Goal: Task Accomplishment & Management: Manage account settings

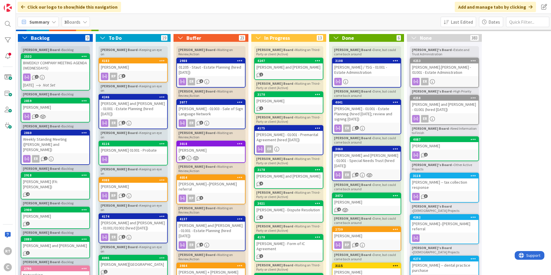
click at [53, 24] on icon at bounding box center [54, 22] width 5 height 5
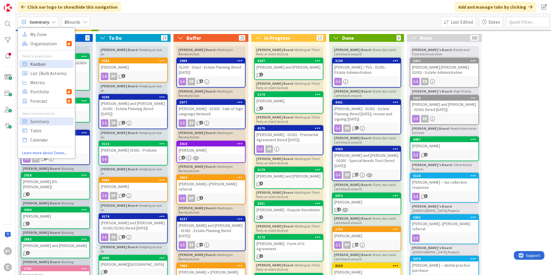
click at [48, 67] on span "Kanban" at bounding box center [50, 64] width 41 height 9
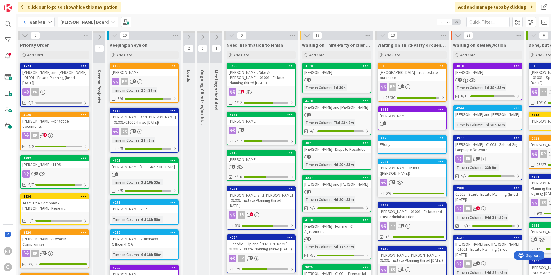
click at [101, 37] on icon at bounding box center [99, 37] width 6 height 6
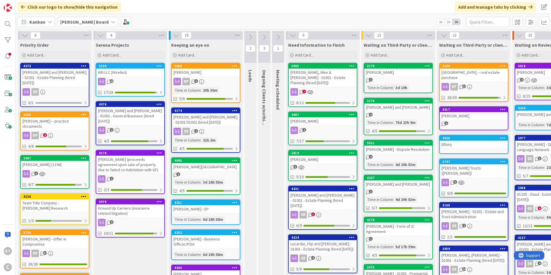
scroll to position [86, 0]
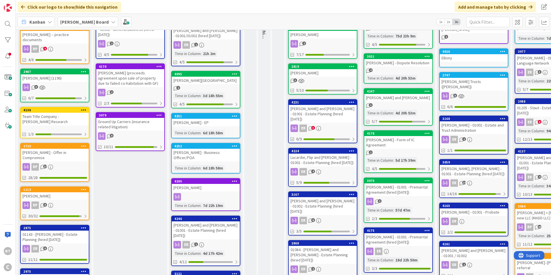
click at [121, 73] on div "[PERSON_NAME] (proceeds agreement upon sale of property due to failed co-habita…" at bounding box center [130, 78] width 68 height 18
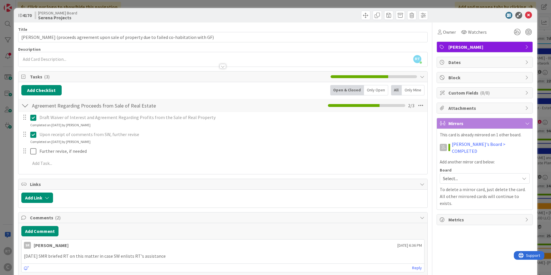
click at [463, 174] on span "Select..." at bounding box center [480, 178] width 74 height 8
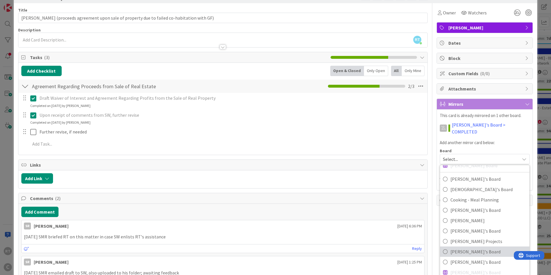
scroll to position [29, 0]
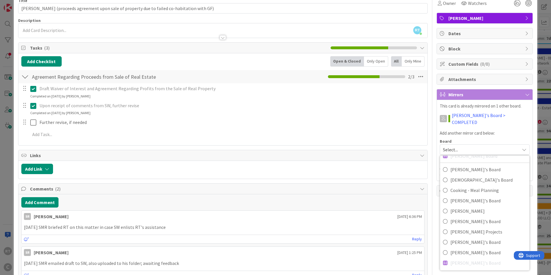
click at [428, 137] on div "Title 91 / 128 [PERSON_NAME] (proceeds agreement upon sale of property due to f…" at bounding box center [275, 146] width 514 height 304
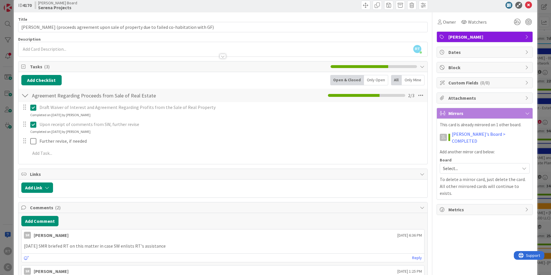
scroll to position [0, 0]
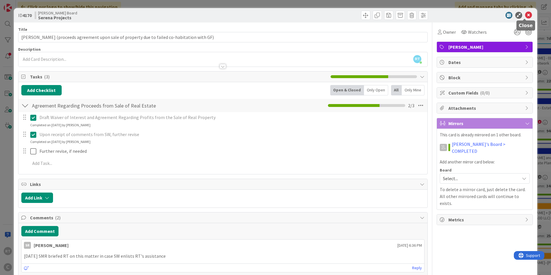
click at [525, 18] on icon at bounding box center [528, 15] width 7 height 7
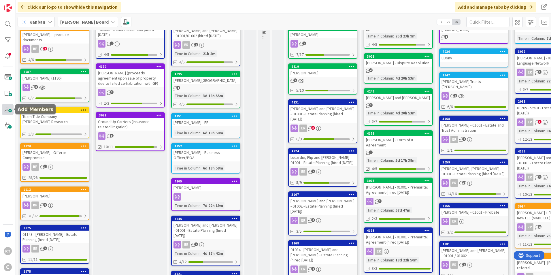
click at [5, 111] on span at bounding box center [8, 110] width 12 height 12
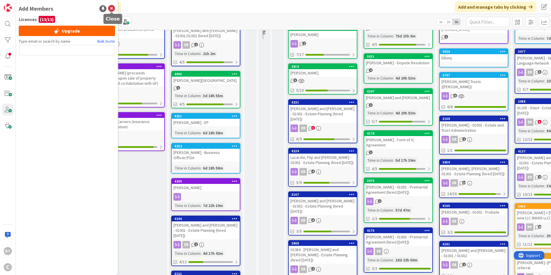
click at [110, 10] on icon at bounding box center [111, 8] width 7 height 7
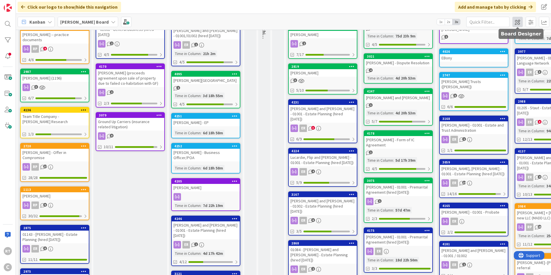
click at [516, 19] on span at bounding box center [517, 22] width 10 height 10
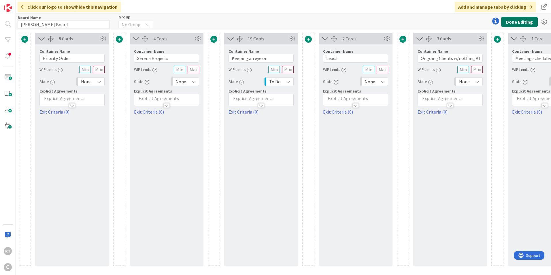
click at [516, 24] on button "Done Editing" at bounding box center [519, 22] width 37 height 10
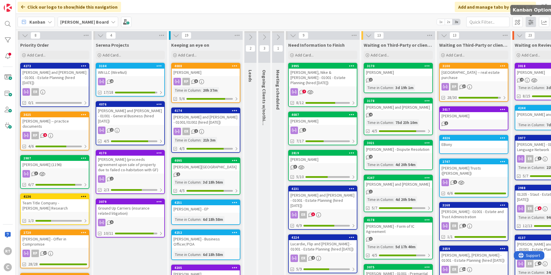
click at [530, 23] on span at bounding box center [530, 22] width 10 height 10
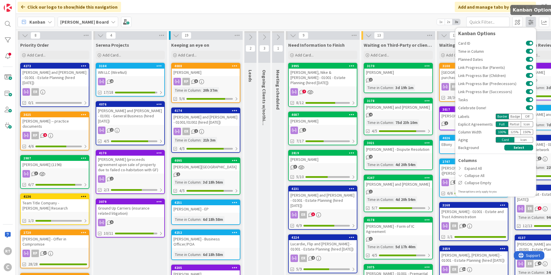
click at [526, 22] on span at bounding box center [530, 22] width 10 height 10
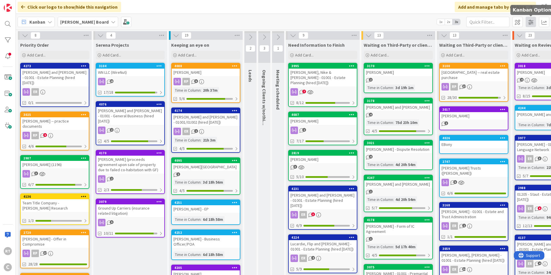
click at [526, 22] on span at bounding box center [530, 22] width 10 height 10
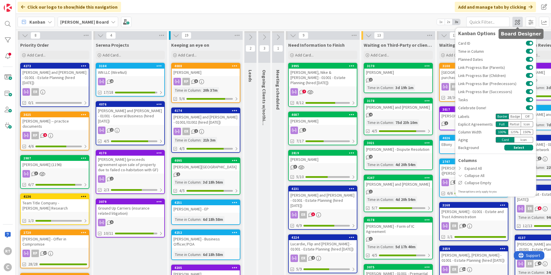
click at [517, 22] on span at bounding box center [517, 22] width 10 height 10
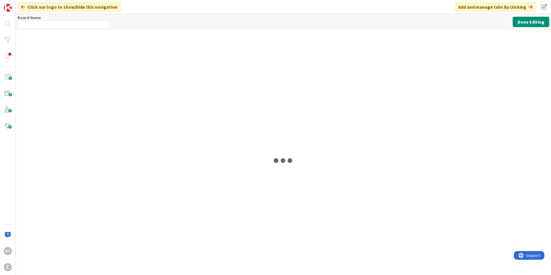
type input "[PERSON_NAME] Board"
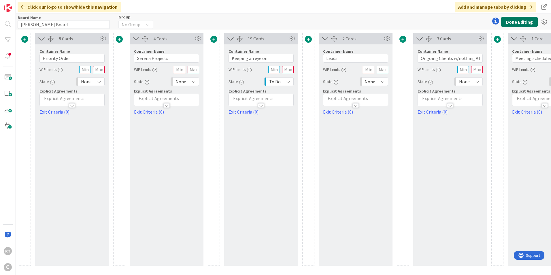
click at [522, 18] on button "Done Editing" at bounding box center [519, 22] width 37 height 10
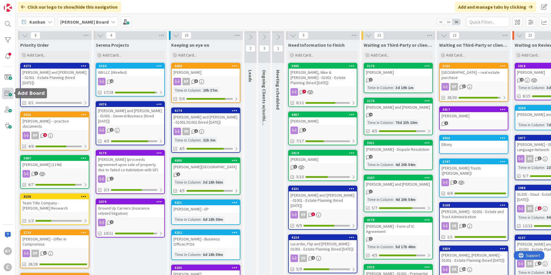
click at [6, 93] on span at bounding box center [8, 94] width 12 height 12
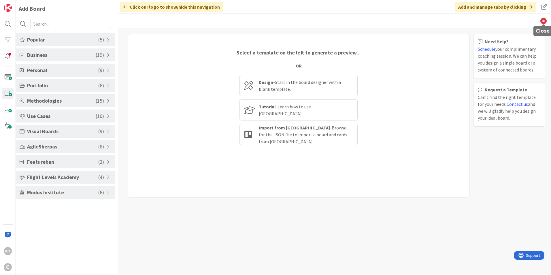
click at [543, 21] on icon at bounding box center [543, 21] width 6 height 6
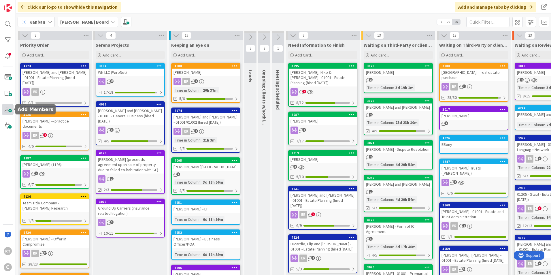
click at [11, 108] on span at bounding box center [8, 110] width 12 height 12
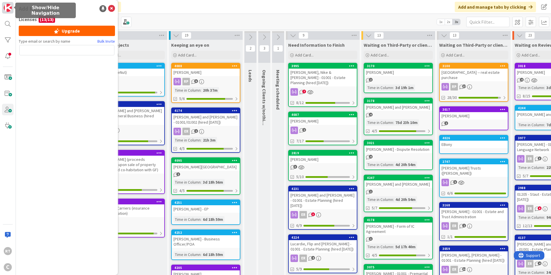
click at [9, 9] on img at bounding box center [8, 8] width 8 height 8
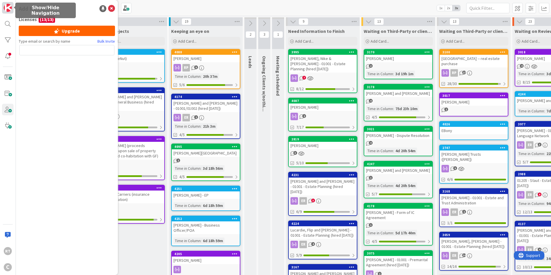
click at [9, 9] on img at bounding box center [8, 8] width 8 height 8
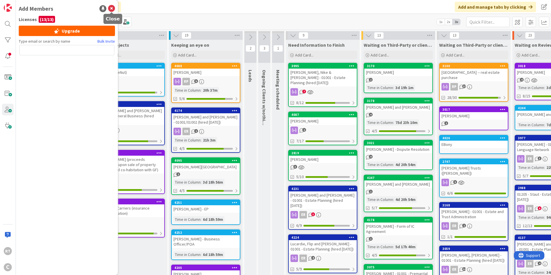
click at [112, 7] on icon at bounding box center [111, 8] width 7 height 7
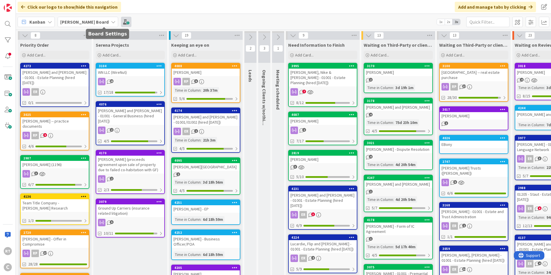
click at [121, 23] on span at bounding box center [126, 22] width 10 height 10
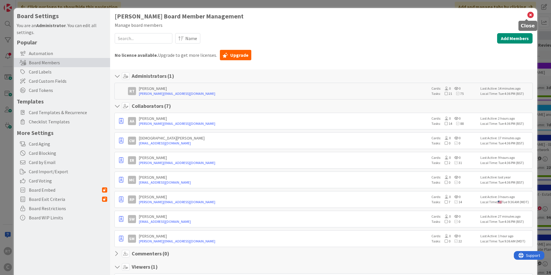
click at [527, 17] on icon at bounding box center [529, 15] width 7 height 8
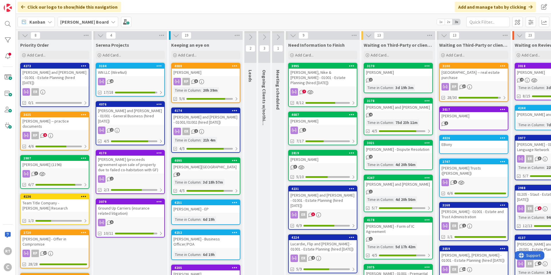
click at [134, 159] on div "[PERSON_NAME] (proceeds agreement upon sale of property due to failed co-habita…" at bounding box center [130, 165] width 68 height 18
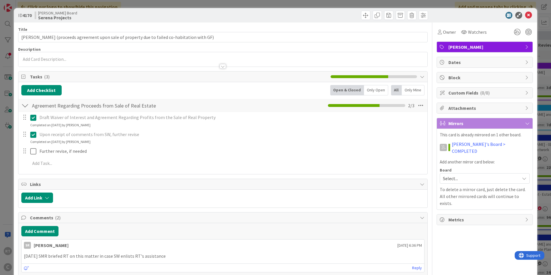
click at [452, 176] on div "Select..." at bounding box center [484, 178] width 90 height 10
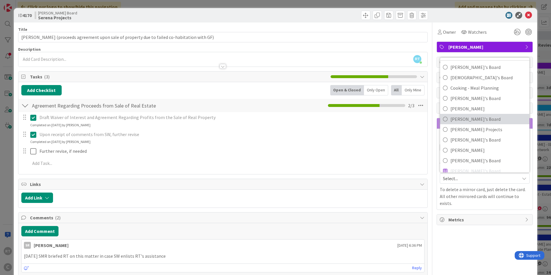
scroll to position [44, 0]
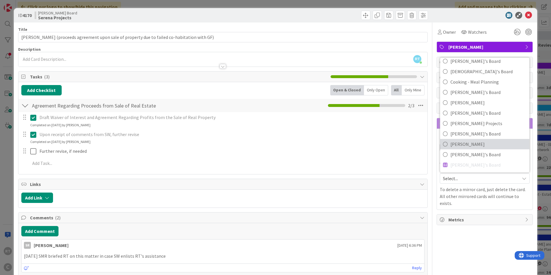
click at [454, 140] on span "Sam" at bounding box center [488, 144] width 76 height 9
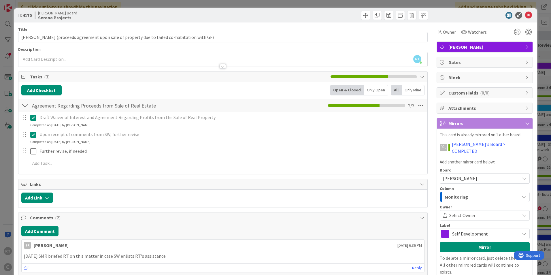
scroll to position [29, 0]
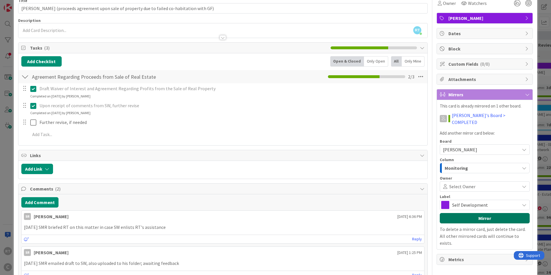
click at [464, 213] on button "Mirror" at bounding box center [484, 218] width 90 height 10
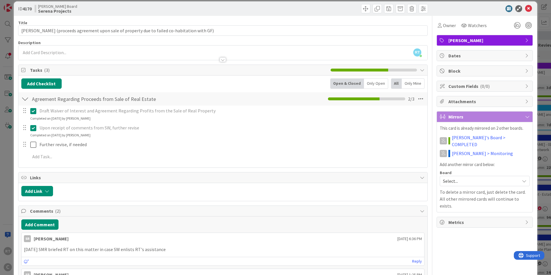
scroll to position [0, 0]
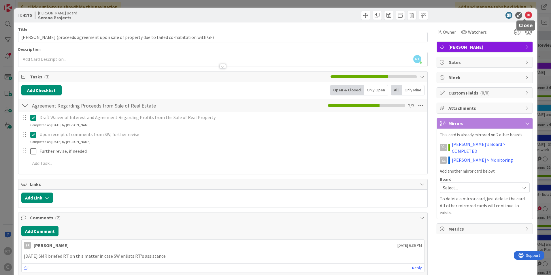
click at [525, 18] on icon at bounding box center [528, 15] width 7 height 7
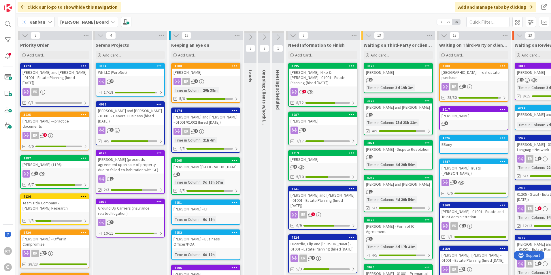
click at [127, 204] on div "Ground Up Carriers (insurance related litigation)" at bounding box center [130, 210] width 68 height 13
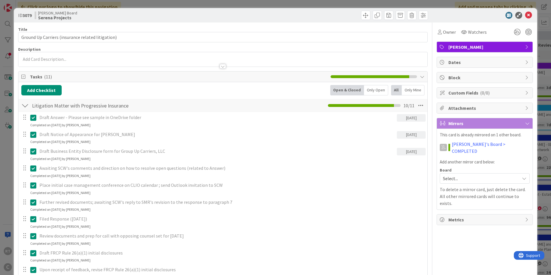
click at [464, 174] on span "Select..." at bounding box center [480, 178] width 74 height 8
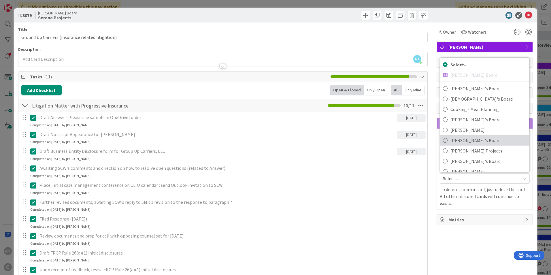
scroll to position [44, 0]
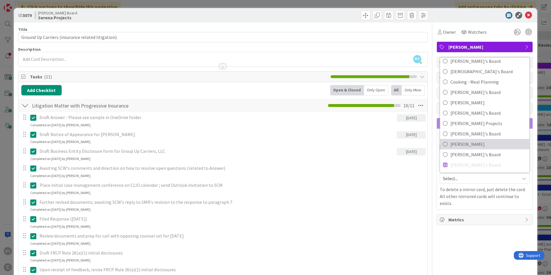
click at [454, 140] on span "Sam" at bounding box center [488, 144] width 76 height 9
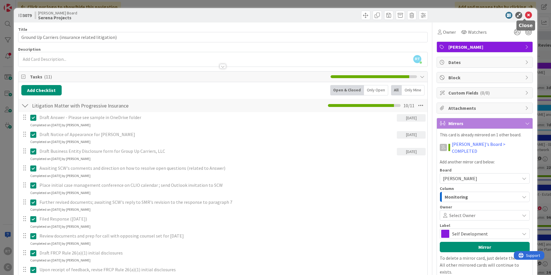
click at [525, 15] on icon at bounding box center [528, 15] width 7 height 7
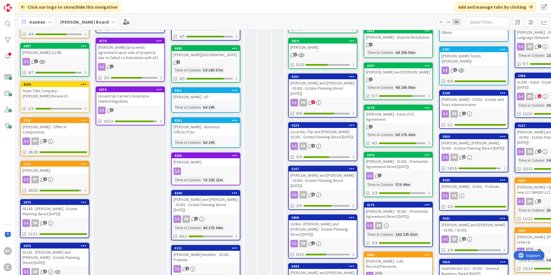
scroll to position [115, 0]
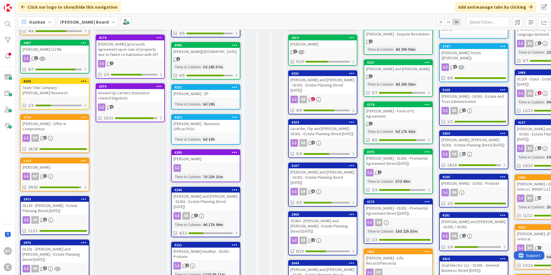
click at [191, 155] on div "[PERSON_NAME]" at bounding box center [206, 158] width 68 height 7
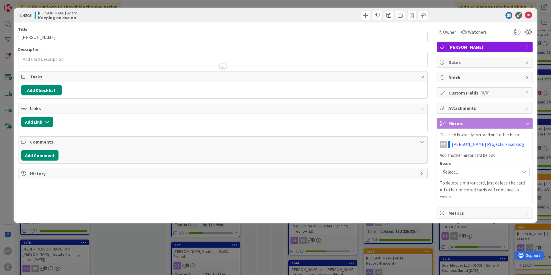
click at [471, 175] on span "Select..." at bounding box center [480, 172] width 74 height 8
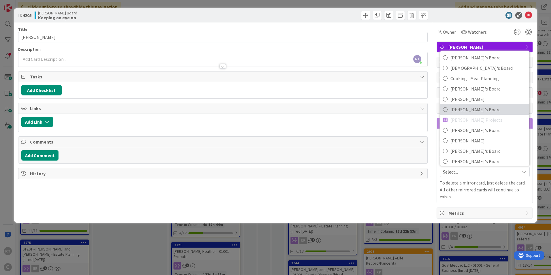
scroll to position [44, 0]
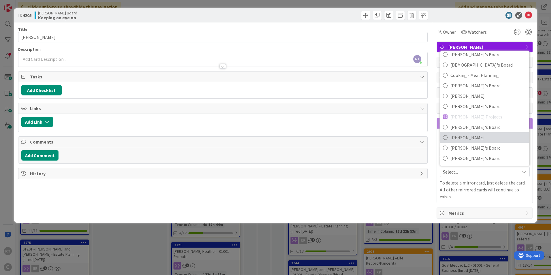
click at [456, 138] on span "Sam" at bounding box center [488, 137] width 76 height 9
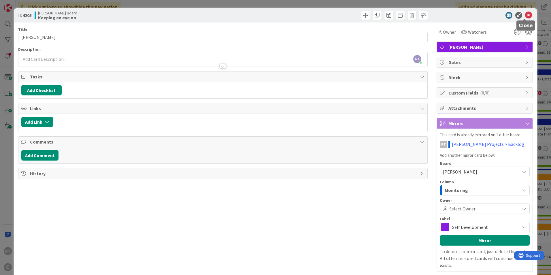
click at [527, 16] on icon at bounding box center [528, 15] width 7 height 7
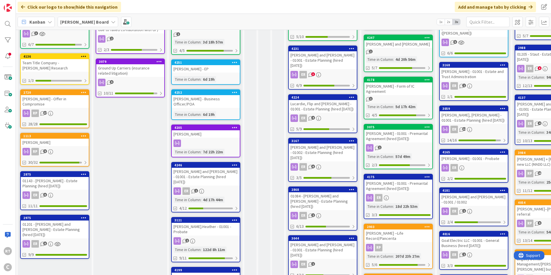
scroll to position [182, 0]
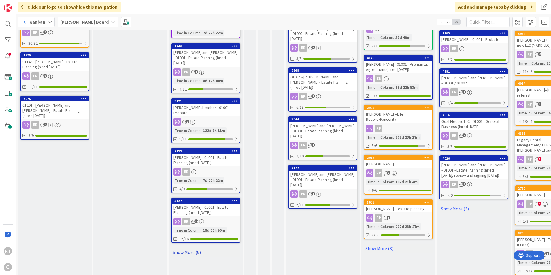
click at [189, 247] on link "Show More (9)" at bounding box center [205, 251] width 69 height 9
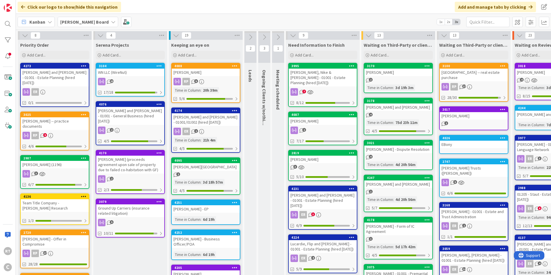
click at [101, 33] on icon at bounding box center [100, 35] width 6 height 6
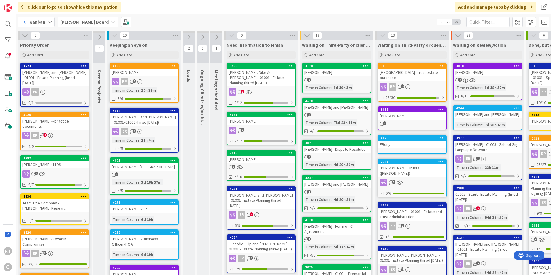
click at [190, 34] on icon at bounding box center [188, 37] width 6 height 6
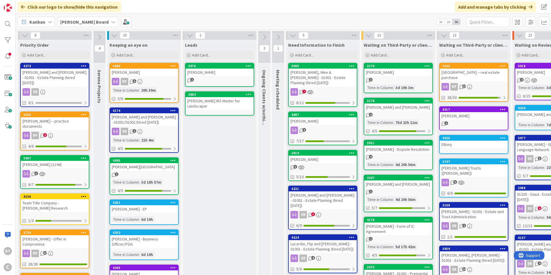
click at [191, 36] on icon at bounding box center [190, 35] width 6 height 6
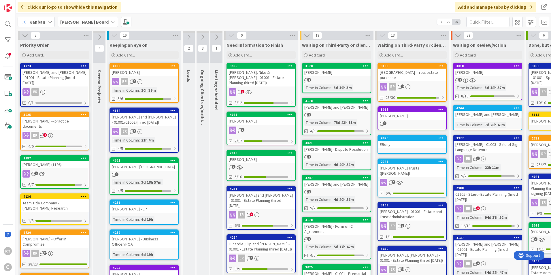
click at [202, 37] on icon at bounding box center [202, 37] width 6 height 6
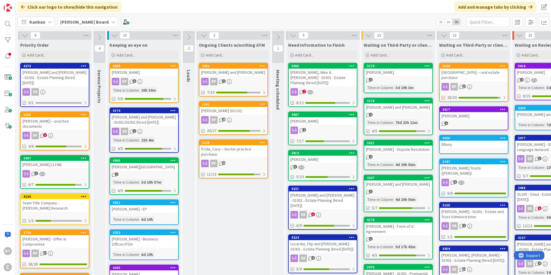
click at [202, 37] on icon at bounding box center [203, 35] width 6 height 6
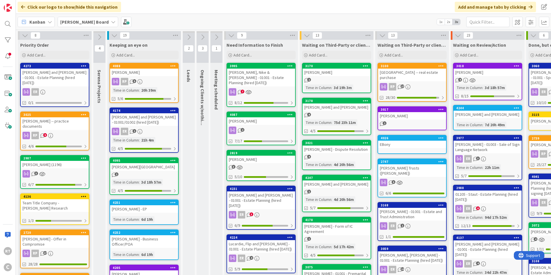
click at [219, 36] on icon at bounding box center [216, 37] width 6 height 6
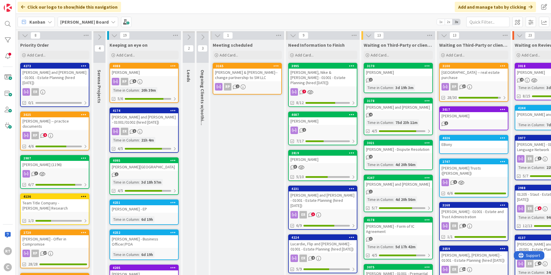
click at [219, 36] on icon at bounding box center [217, 35] width 6 height 6
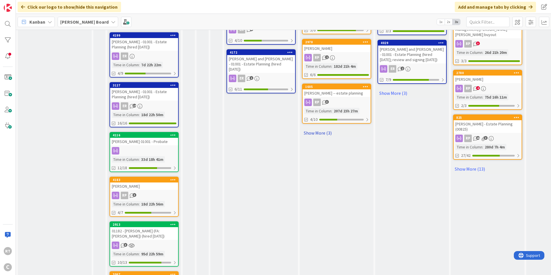
click at [315, 128] on link "Show More (3)" at bounding box center [336, 132] width 69 height 9
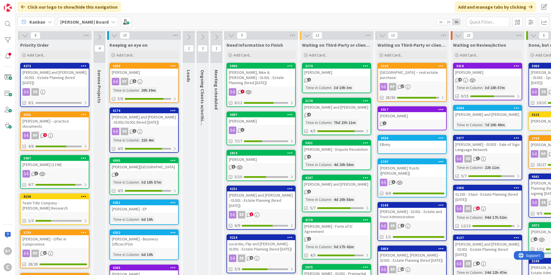
click at [402, 114] on div "[PERSON_NAME]" at bounding box center [412, 115] width 68 height 7
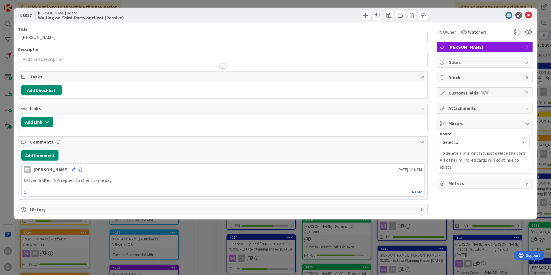
click at [452, 139] on span "Select..." at bounding box center [480, 142] width 74 height 8
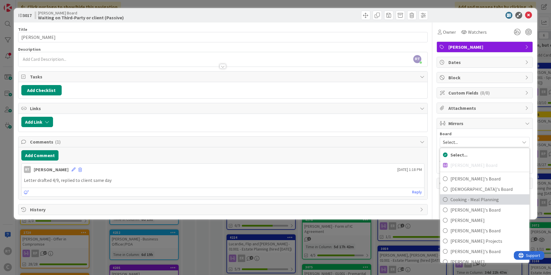
scroll to position [44, 0]
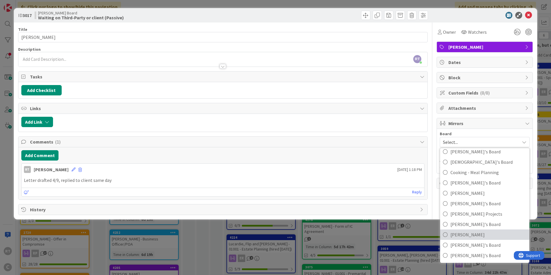
click at [461, 234] on span "Sam" at bounding box center [488, 234] width 76 height 9
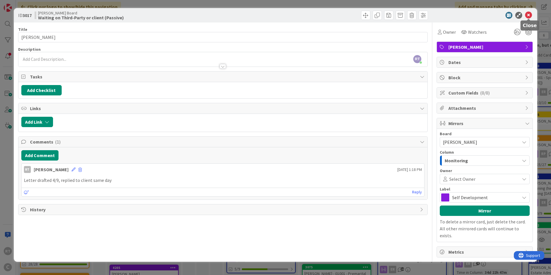
click at [528, 16] on icon at bounding box center [528, 15] width 7 height 7
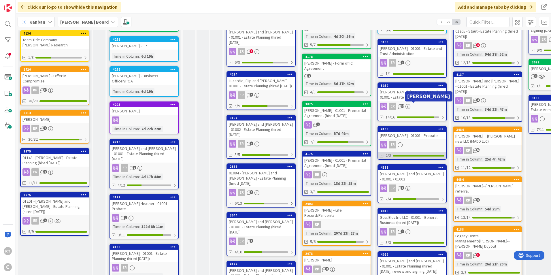
scroll to position [198, 0]
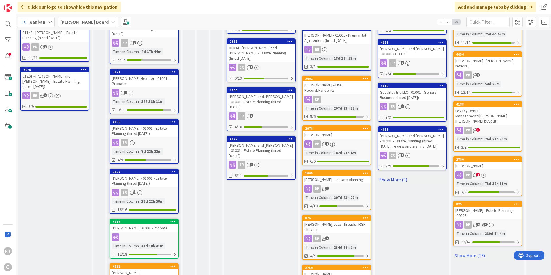
click at [396, 175] on link "Show More (3)" at bounding box center [411, 179] width 69 height 9
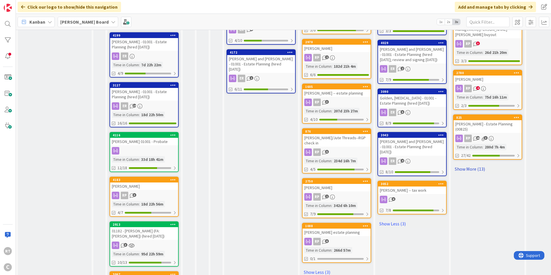
click at [469, 164] on link "Show More (13)" at bounding box center [487, 168] width 69 height 9
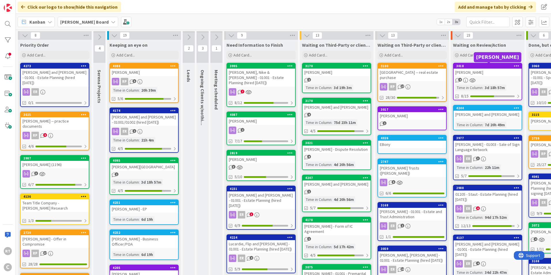
click at [467, 70] on div "[PERSON_NAME]" at bounding box center [487, 72] width 68 height 7
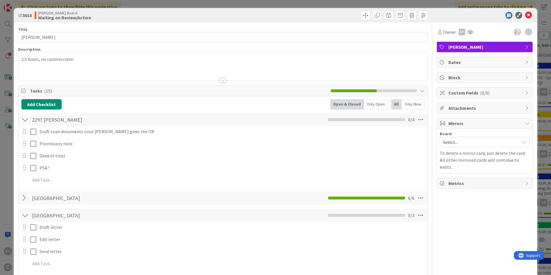
click at [444, 143] on span "Select..." at bounding box center [480, 142] width 74 height 8
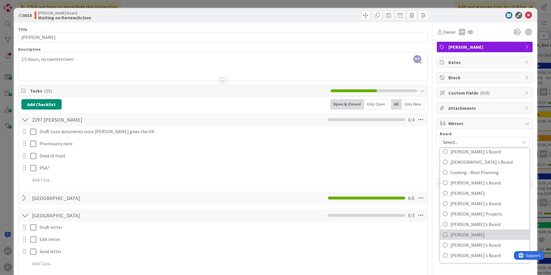
click at [454, 235] on span "Sam" at bounding box center [488, 234] width 76 height 9
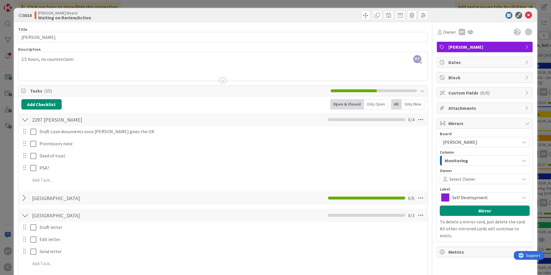
click at [525, 15] on icon at bounding box center [528, 15] width 7 height 7
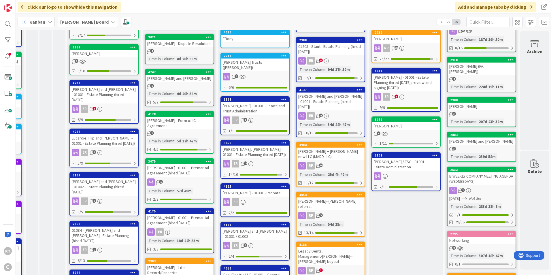
scroll to position [0, 161]
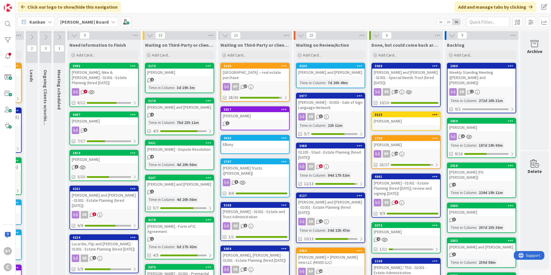
click at [448, 37] on icon at bounding box center [451, 35] width 6 height 6
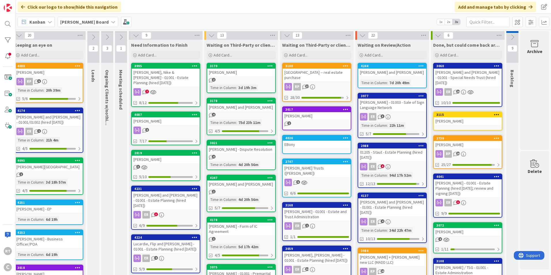
scroll to position [0, 79]
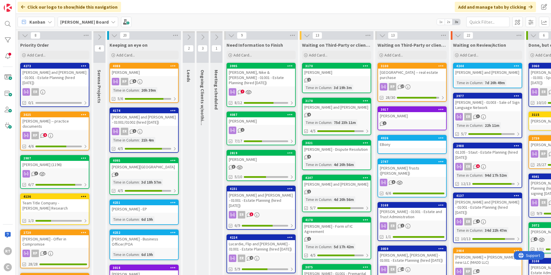
click at [86, 27] on div "[PERSON_NAME] Board" at bounding box center [88, 22] width 60 height 10
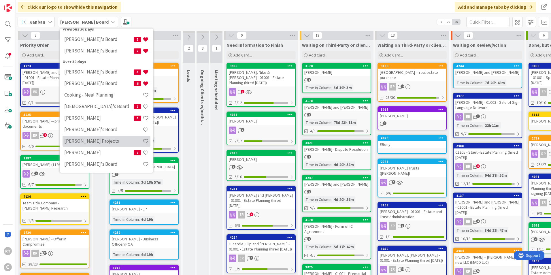
scroll to position [53, 0]
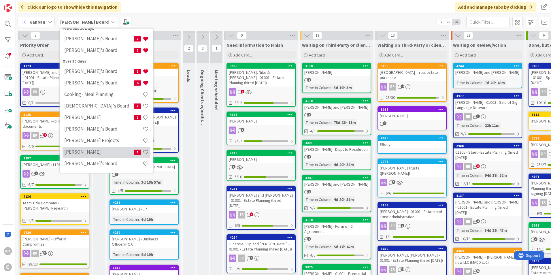
click at [81, 147] on div "Sam 1" at bounding box center [106, 152] width 88 height 11
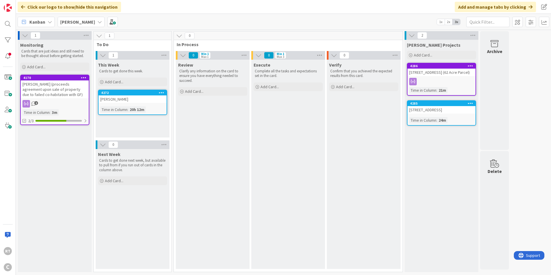
click at [60, 20] on b "Sam" at bounding box center [77, 22] width 35 height 6
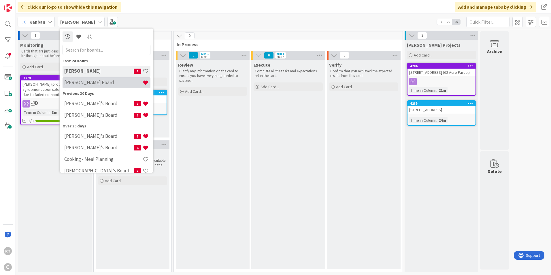
click at [96, 79] on div "[PERSON_NAME] Board" at bounding box center [106, 82] width 88 height 11
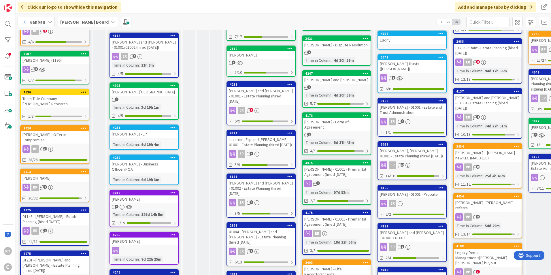
scroll to position [115, 0]
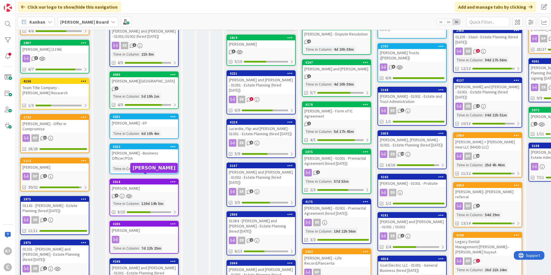
click at [133, 184] on div "[PERSON_NAME]" at bounding box center [144, 187] width 68 height 7
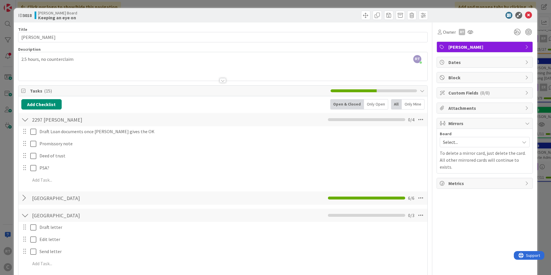
click at [461, 143] on span "Select..." at bounding box center [480, 142] width 74 height 8
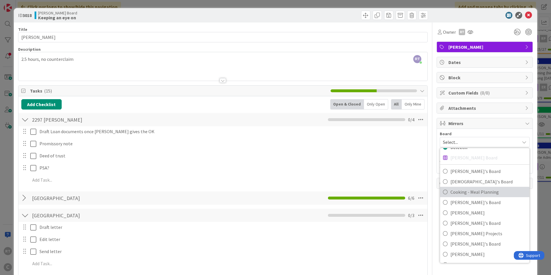
scroll to position [44, 0]
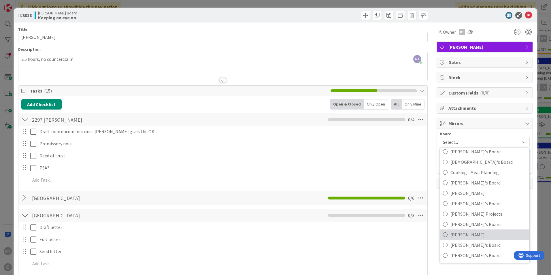
click at [456, 233] on span "Sam" at bounding box center [488, 234] width 76 height 9
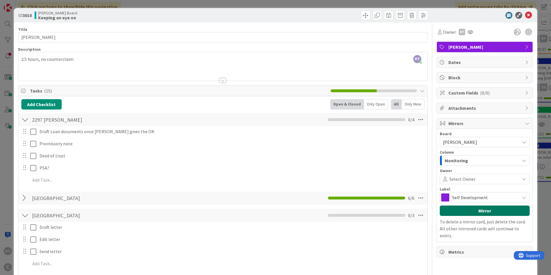
click at [455, 210] on button "Mirror" at bounding box center [484, 210] width 90 height 10
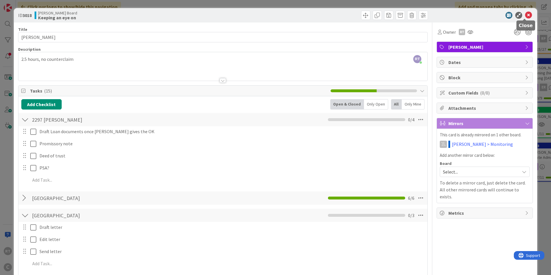
click at [526, 16] on icon at bounding box center [528, 15] width 7 height 7
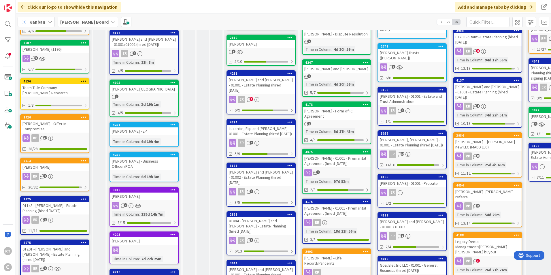
click at [124, 239] on div "[PERSON_NAME]" at bounding box center [144, 240] width 68 height 7
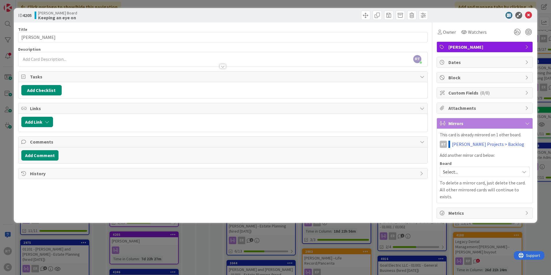
click at [452, 169] on span "Select..." at bounding box center [480, 172] width 74 height 8
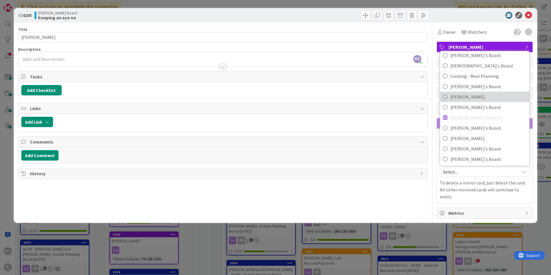
scroll to position [44, 0]
click at [455, 138] on span "Sam" at bounding box center [488, 137] width 76 height 9
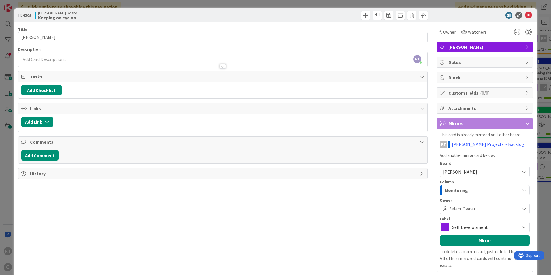
click at [456, 192] on span "Monitoring" at bounding box center [455, 189] width 23 height 7
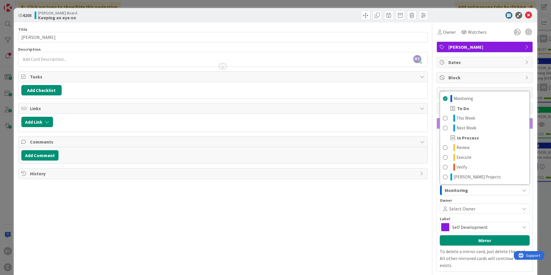
click at [436, 192] on div "Mirrors This card is already mirrored on 1 other board. RT Richard Projects > B…" at bounding box center [484, 195] width 96 height 154
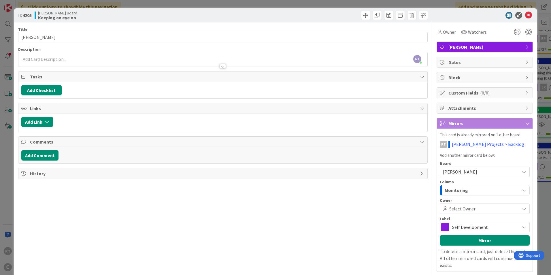
click at [457, 224] on span "Self Development" at bounding box center [484, 227] width 65 height 8
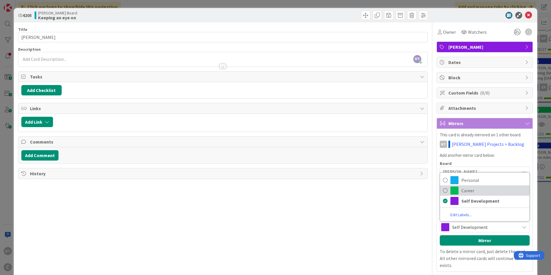
click at [454, 191] on span at bounding box center [454, 190] width 8 height 8
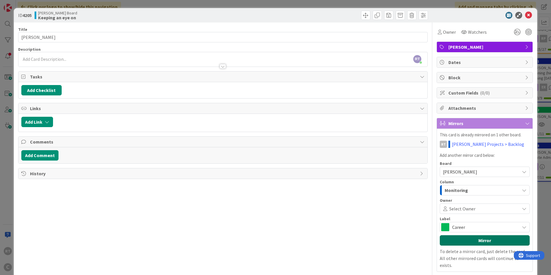
click at [467, 238] on button "Mirror" at bounding box center [484, 240] width 90 height 10
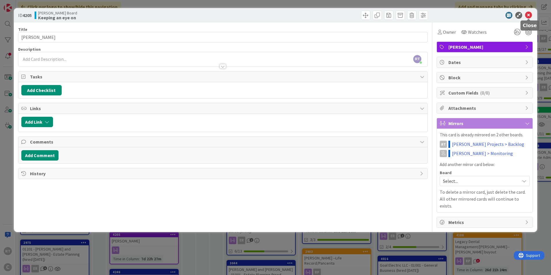
click at [526, 16] on icon at bounding box center [528, 15] width 7 height 7
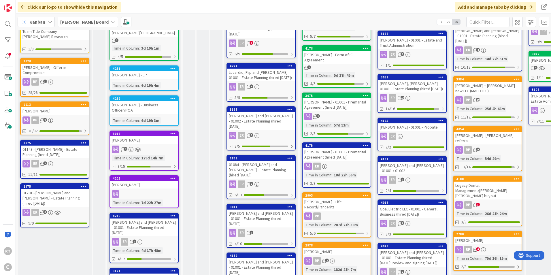
scroll to position [173, 0]
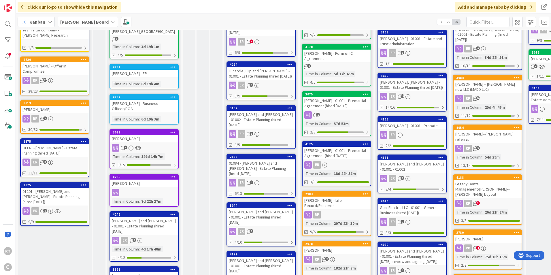
click at [153, 179] on div "[PERSON_NAME]" at bounding box center [144, 182] width 68 height 7
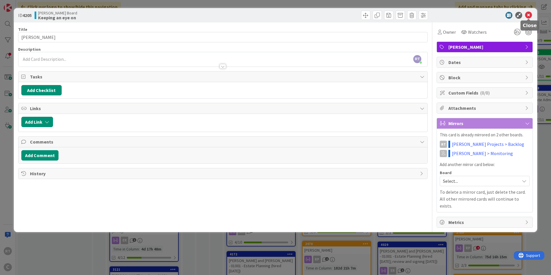
click at [530, 16] on icon at bounding box center [528, 15] width 7 height 7
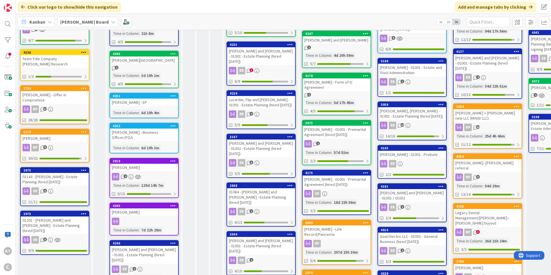
click at [143, 164] on div "[PERSON_NAME]" at bounding box center [144, 167] width 68 height 7
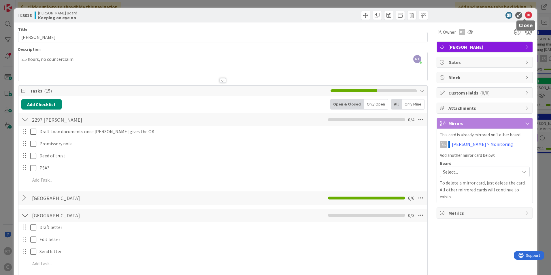
click at [525, 13] on icon at bounding box center [528, 15] width 7 height 7
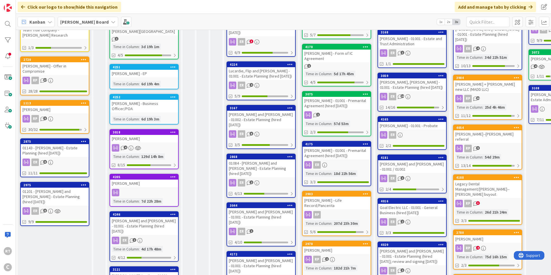
scroll to position [261, 0]
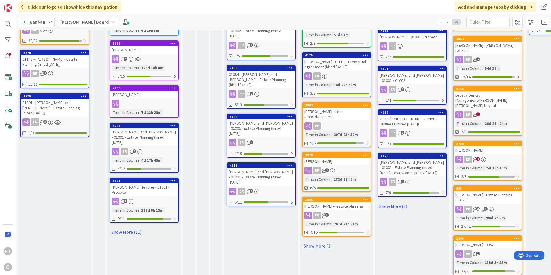
click at [321, 241] on link "Show More (3)" at bounding box center [336, 245] width 69 height 9
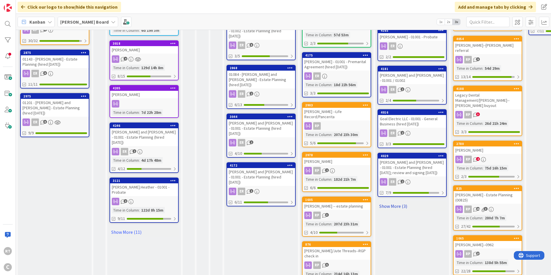
click at [388, 202] on link "Show More (3)" at bounding box center [411, 205] width 69 height 9
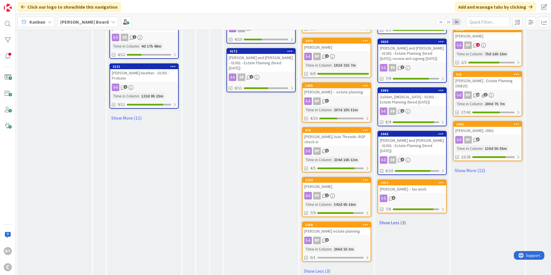
scroll to position [378, 0]
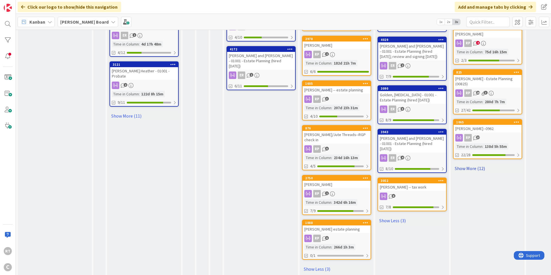
click at [482, 164] on link "Show More (12)" at bounding box center [487, 168] width 69 height 9
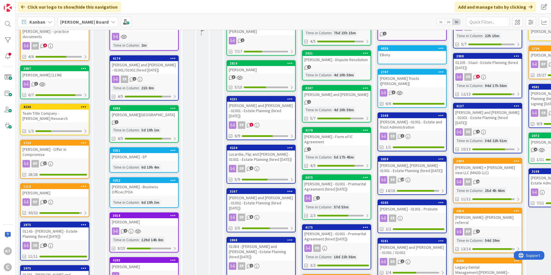
scroll to position [0, 0]
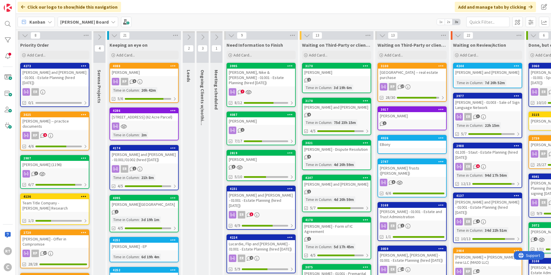
click at [403, 115] on div "[PERSON_NAME]" at bounding box center [412, 115] width 68 height 7
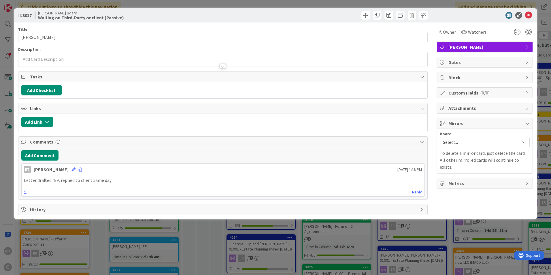
click at [474, 145] on span "Select..." at bounding box center [480, 142] width 74 height 8
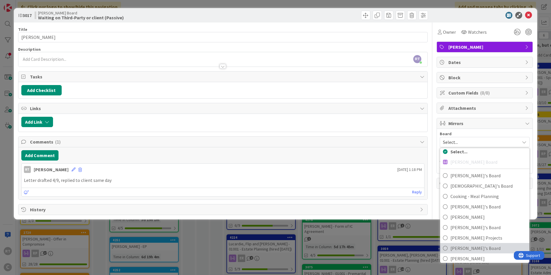
scroll to position [44, 0]
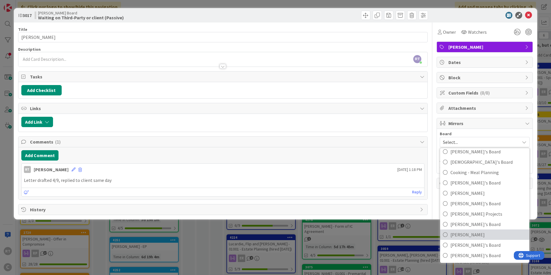
click at [461, 239] on link "Sam" at bounding box center [484, 234] width 89 height 10
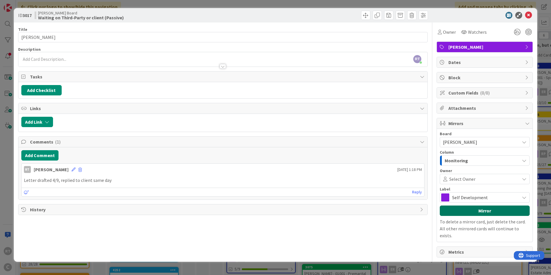
click at [463, 210] on button "Mirror" at bounding box center [484, 210] width 90 height 10
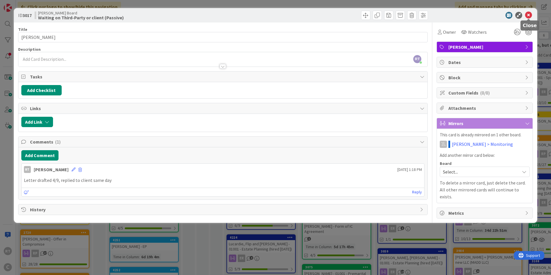
click at [525, 13] on icon at bounding box center [528, 15] width 7 height 7
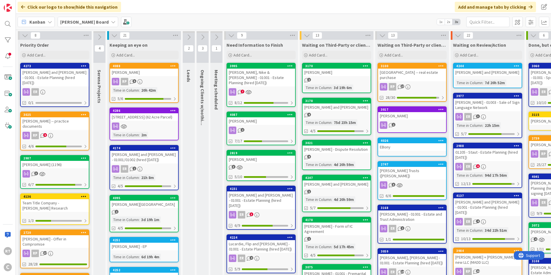
click at [100, 38] on icon at bounding box center [99, 37] width 6 height 6
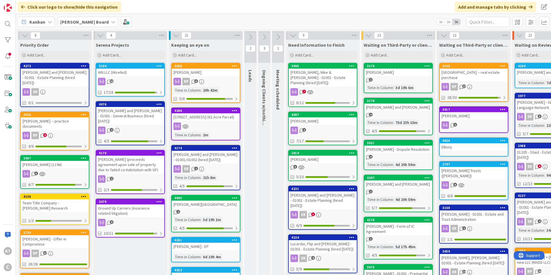
click at [124, 209] on div "Ground Up Carriers (insurance related litigation)" at bounding box center [130, 210] width 68 height 13
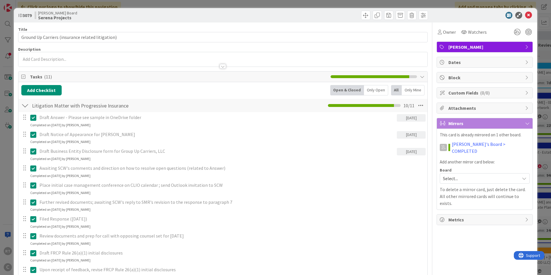
click at [470, 174] on span "Select..." at bounding box center [480, 178] width 74 height 8
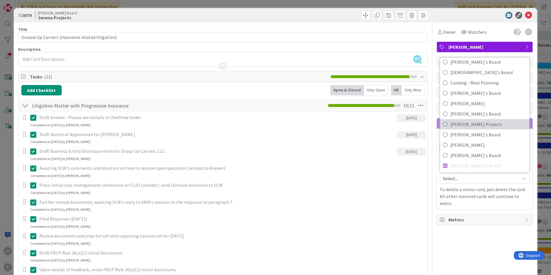
scroll to position [44, 0]
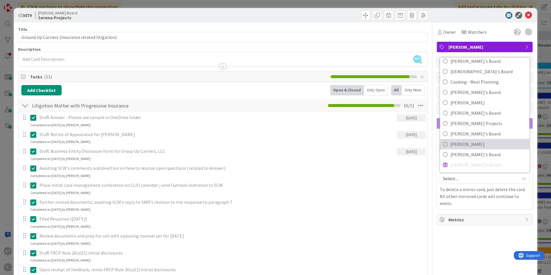
click at [454, 140] on span "Sam" at bounding box center [488, 144] width 76 height 9
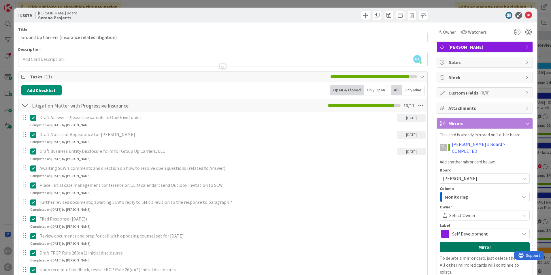
click at [458, 242] on button "Mirror" at bounding box center [484, 247] width 90 height 10
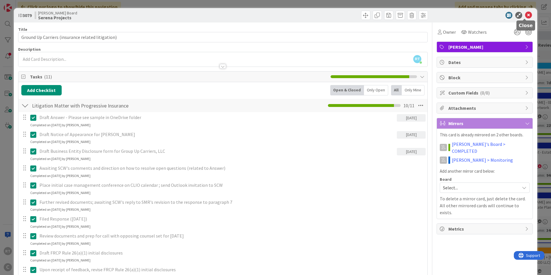
click at [526, 17] on icon at bounding box center [528, 15] width 7 height 7
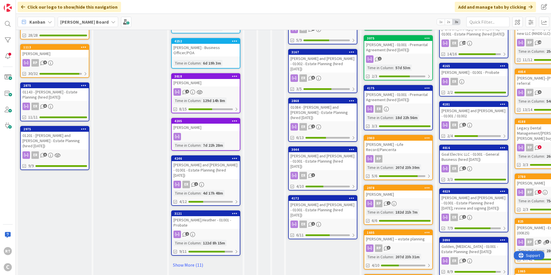
scroll to position [317, 0]
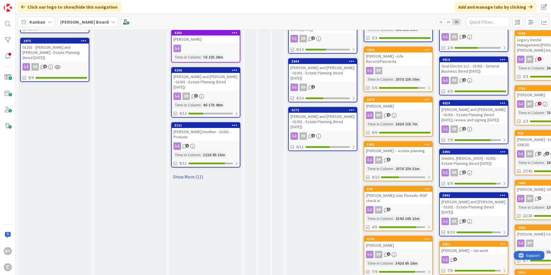
click at [193, 172] on link "Show More (11)" at bounding box center [205, 176] width 69 height 9
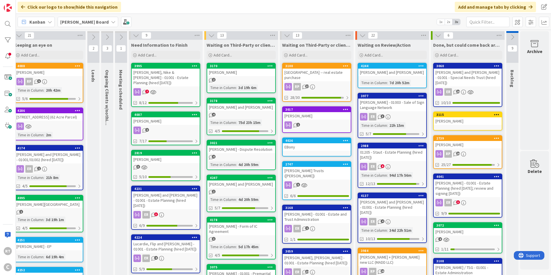
scroll to position [0, 0]
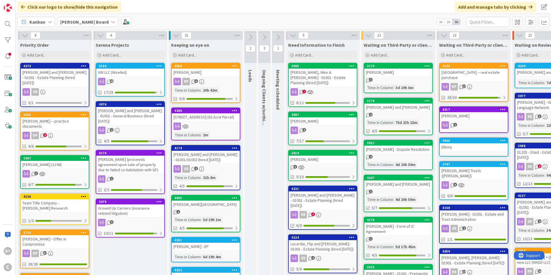
click at [102, 37] on icon at bounding box center [100, 35] width 6 height 6
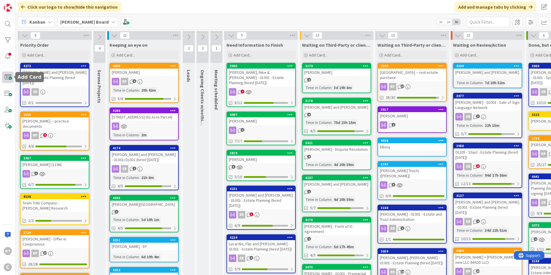
click at [8, 73] on span at bounding box center [8, 77] width 12 height 12
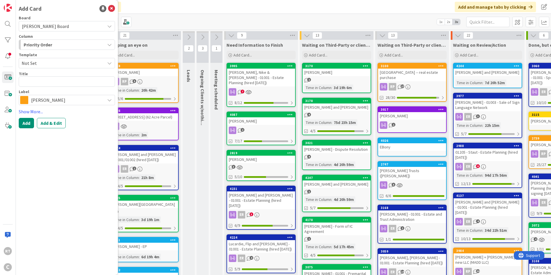
click at [85, 101] on span "[PERSON_NAME]" at bounding box center [66, 100] width 71 height 8
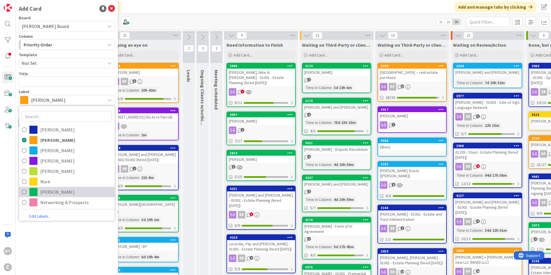
click at [51, 195] on span "Ryan" at bounding box center [75, 191] width 71 height 9
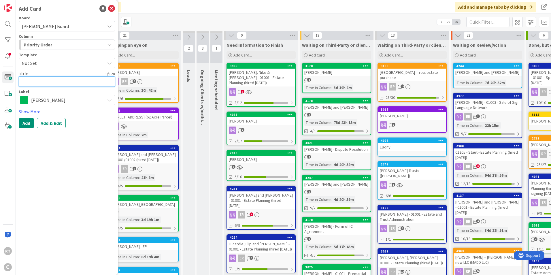
click at [72, 82] on textarea at bounding box center [67, 81] width 96 height 10
type textarea "x"
type textarea "D"
type textarea "x"
type textarea "Dow"
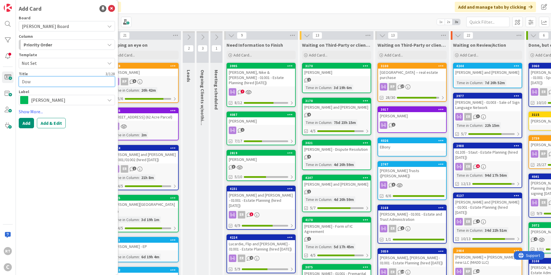
type textarea "x"
type textarea "Down"
type textarea "x"
type textarea "Dow"
type textarea "x"
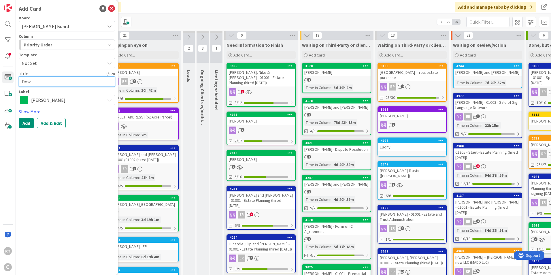
type textarea "Dowd"
type textarea "x"
type textarea "Dowd"
type textarea "x"
type textarea "Dowd -"
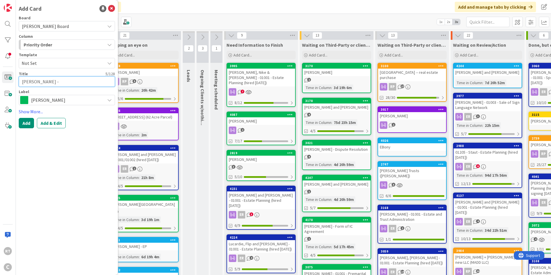
type textarea "x"
type textarea "Dowd -"
type textarea "x"
type textarea "Dowd - A"
type textarea "x"
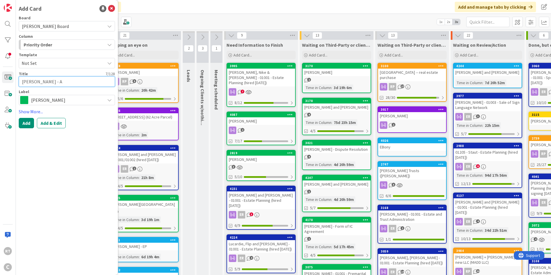
type textarea "Dowd - AP"
type textarea "x"
type textarea "Dowd - APA"
click at [24, 124] on button "Add" at bounding box center [26, 123] width 15 height 10
click at [111, 10] on icon at bounding box center [111, 8] width 7 height 7
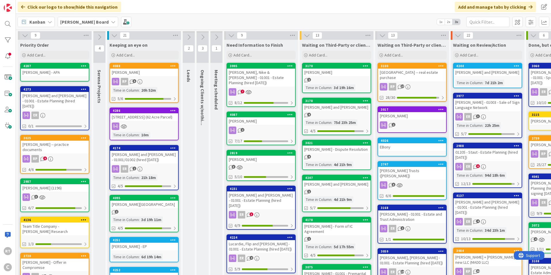
click at [58, 70] on div "Dowd - APA" at bounding box center [55, 72] width 68 height 7
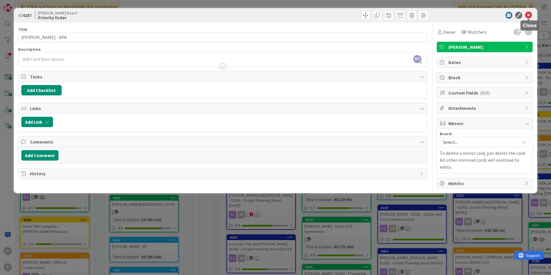
click at [531, 13] on icon at bounding box center [528, 15] width 7 height 7
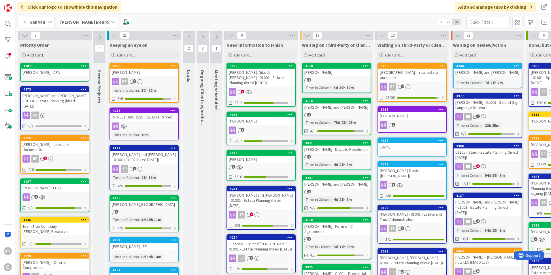
scroll to position [29, 0]
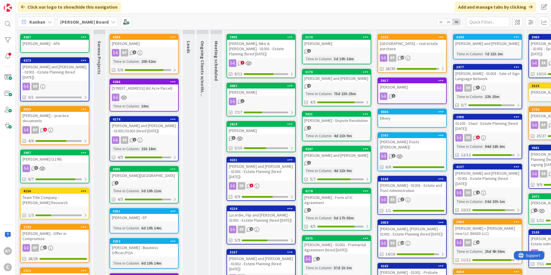
click at [318, 123] on div "[PERSON_NAME] - Dispute Resolution" at bounding box center [336, 120] width 68 height 7
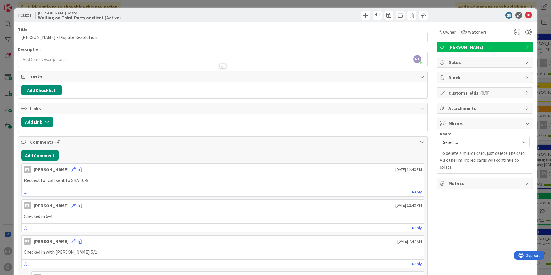
click at [458, 143] on span "Select..." at bounding box center [480, 142] width 74 height 8
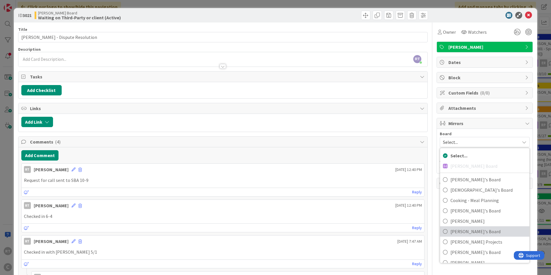
scroll to position [44, 0]
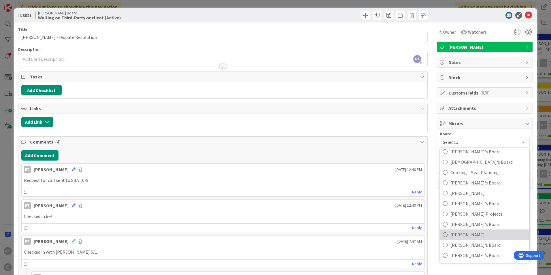
click at [461, 236] on span "Sam" at bounding box center [488, 234] width 76 height 9
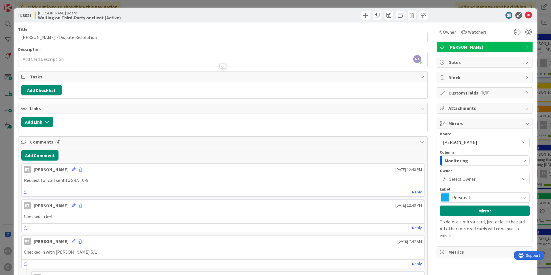
click at [453, 200] on span "Personal" at bounding box center [484, 197] width 65 height 8
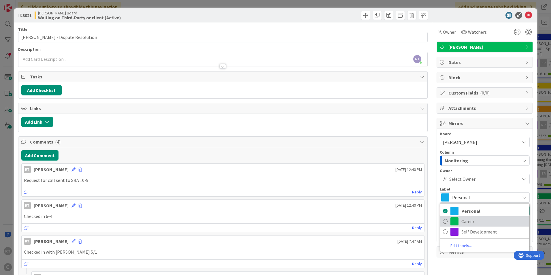
click at [455, 222] on link "Career" at bounding box center [484, 221] width 89 height 10
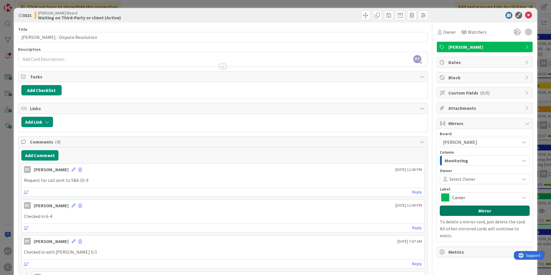
click at [450, 214] on button "Mirror" at bounding box center [484, 210] width 90 height 10
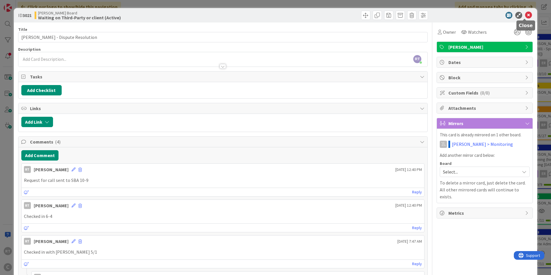
click at [525, 14] on icon at bounding box center [528, 15] width 7 height 7
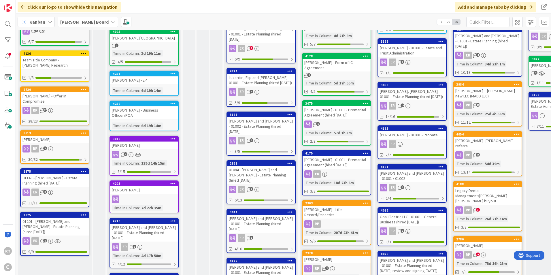
scroll to position [173, 0]
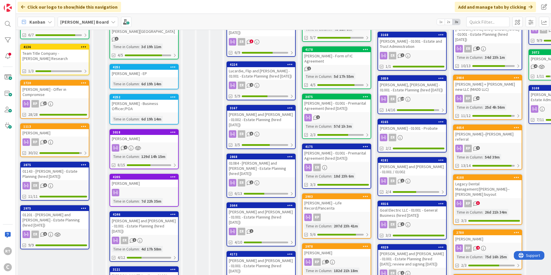
click at [126, 179] on div "[PERSON_NAME]" at bounding box center [144, 182] width 68 height 7
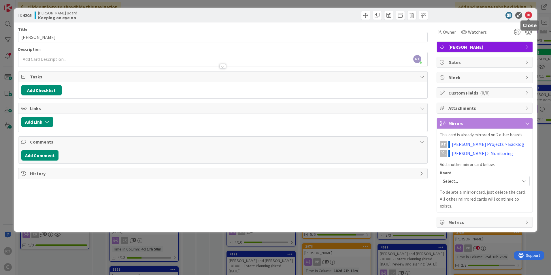
click at [527, 15] on icon at bounding box center [528, 15] width 7 height 7
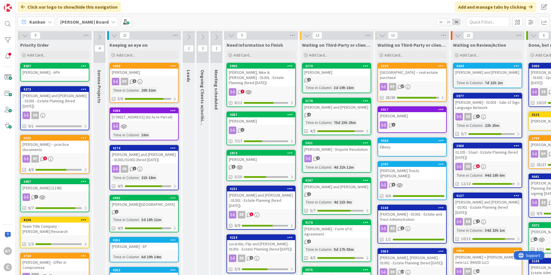
click at [149, 118] on div "2297 Allisona Road (62 Acre Parcel)" at bounding box center [144, 116] width 68 height 7
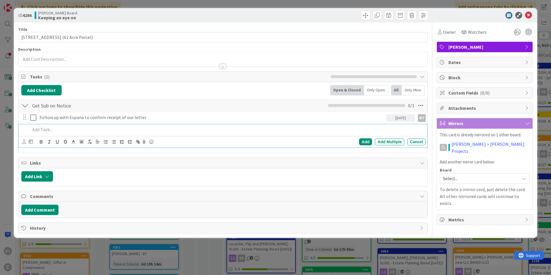
click at [46, 130] on p at bounding box center [226, 129] width 393 height 7
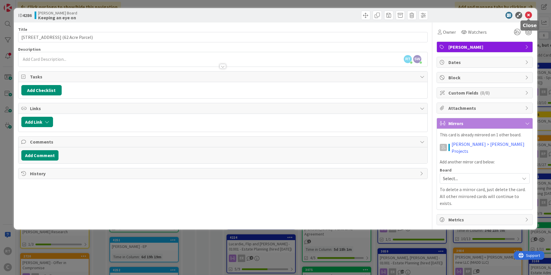
click at [530, 15] on icon at bounding box center [528, 15] width 7 height 7
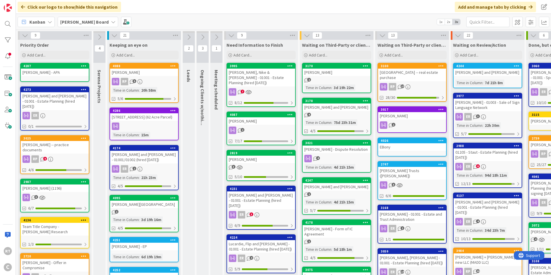
click at [131, 120] on div "2297 Allisona Road (62 Acre Parcel)" at bounding box center [144, 116] width 68 height 7
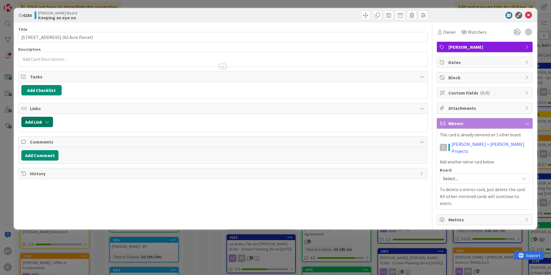
click at [34, 125] on button "Add Link" at bounding box center [37, 122] width 32 height 10
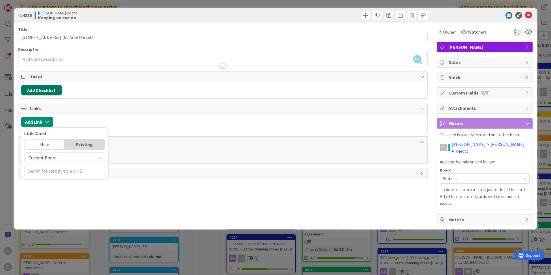
click at [46, 92] on button "Add Checklist" at bounding box center [41, 90] width 40 height 10
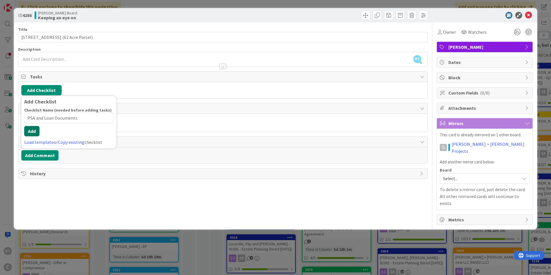
type input "PSA and Loan Documents"
click at [33, 134] on button "Add" at bounding box center [31, 131] width 15 height 10
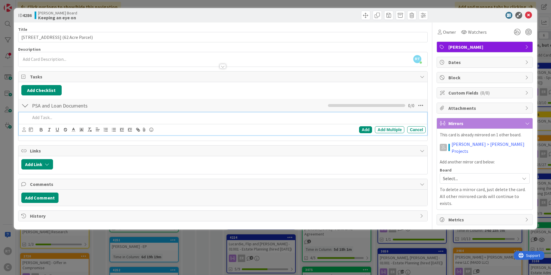
click at [101, 97] on div "Add Checklist Back PSA and Loan Documents Checklist Name 22 / 64 PSA and Loan D…" at bounding box center [222, 111] width 403 height 53
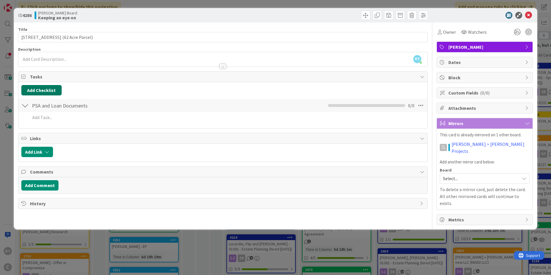
click at [45, 90] on button "Add Checklist" at bounding box center [41, 90] width 40 height 10
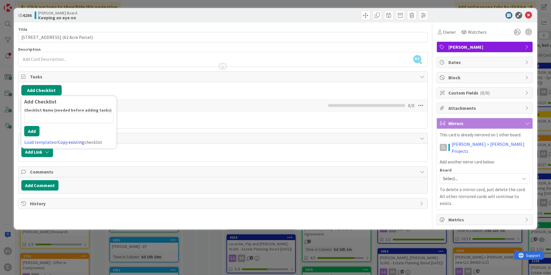
click at [67, 142] on link "Copy existing" at bounding box center [71, 142] width 26 height 6
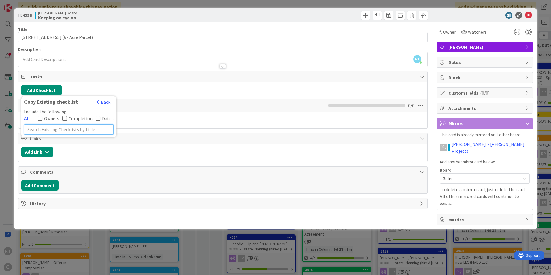
click at [50, 129] on input "text" at bounding box center [68, 129] width 89 height 10
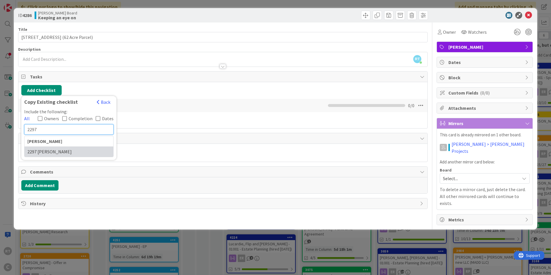
type input "2297"
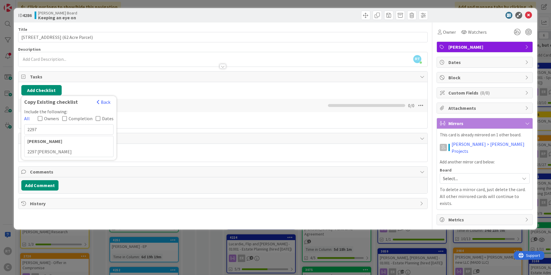
click at [56, 151] on div "2297 Allisona" at bounding box center [68, 151] width 89 height 10
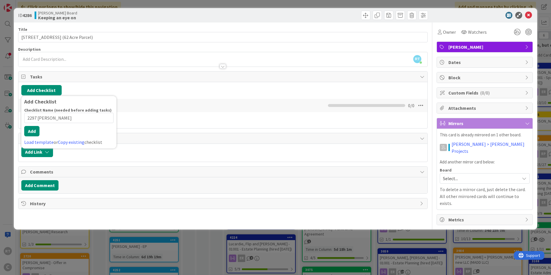
click at [56, 123] on input "2297 Allisona" at bounding box center [68, 118] width 89 height 10
click at [72, 147] on div "Add Checklist Checklist Name (needed before adding tasks) 13 / 64 2297 Allisona…" at bounding box center [68, 122] width 95 height 52
click at [68, 142] on link "Copy existing" at bounding box center [71, 142] width 26 height 6
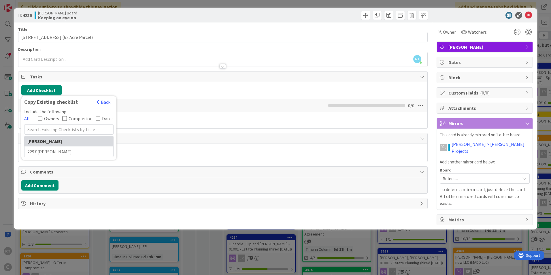
click at [50, 141] on div "[PERSON_NAME]" at bounding box center [68, 141] width 89 height 10
click at [48, 151] on div "2297 Allisona" at bounding box center [68, 151] width 89 height 10
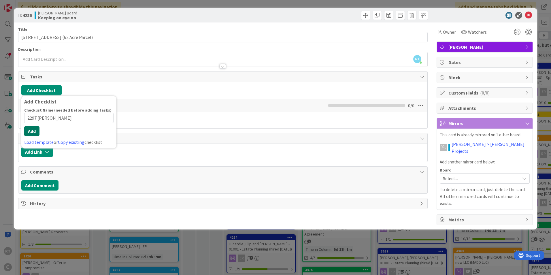
click at [35, 135] on button "Add" at bounding box center [31, 131] width 15 height 10
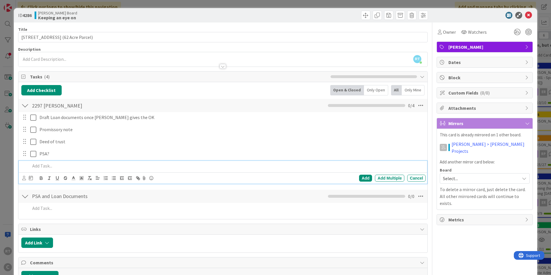
click at [155, 221] on div "Title 35 / 128 2297 Allisona Road (62 Acre Parcel) Description RT Ryan Taylor j…" at bounding box center [222, 160] width 409 height 277
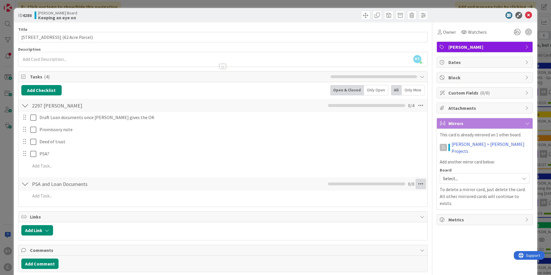
click at [415, 184] on icon at bounding box center [420, 184] width 10 height 10
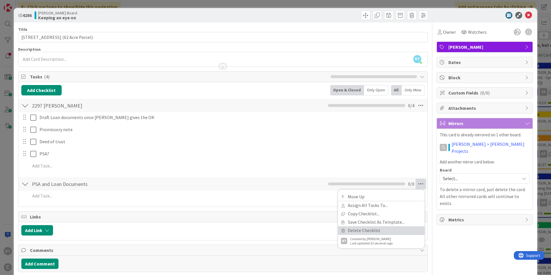
click at [355, 229] on link "Delete Checklist" at bounding box center [381, 230] width 86 height 8
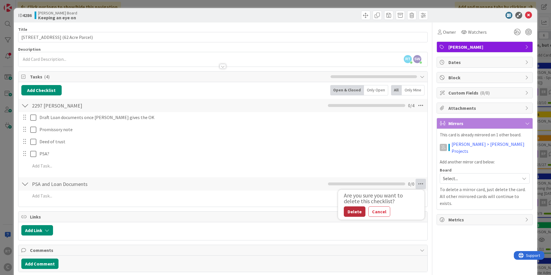
click at [352, 212] on button "Delete" at bounding box center [355, 211] width 22 height 10
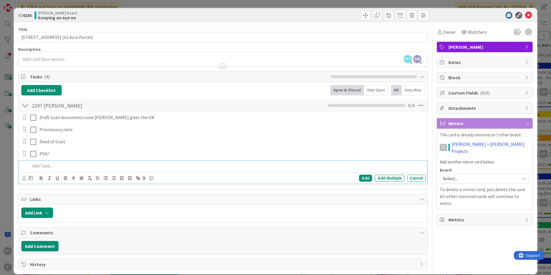
click at [37, 167] on p at bounding box center [226, 165] width 393 height 7
click at [359, 179] on div "Add" at bounding box center [365, 178] width 13 height 7
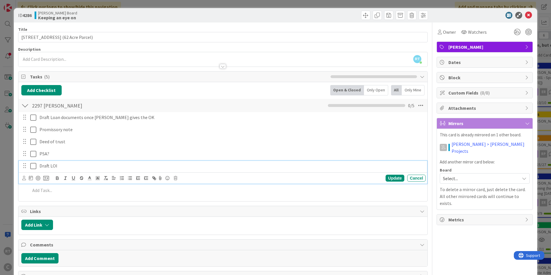
click at [32, 166] on icon at bounding box center [33, 165] width 6 height 7
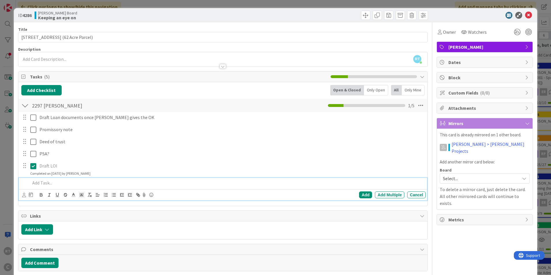
click at [40, 185] on p at bounding box center [226, 182] width 393 height 7
click at [23, 197] on icon at bounding box center [24, 195] width 4 height 4
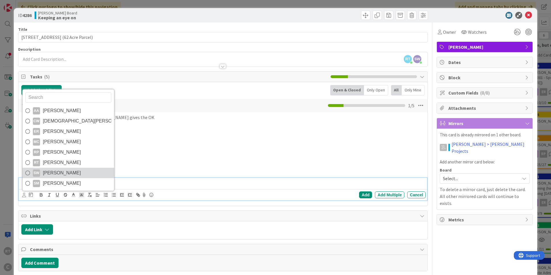
click at [52, 170] on span "[PERSON_NAME]" at bounding box center [62, 172] width 38 height 9
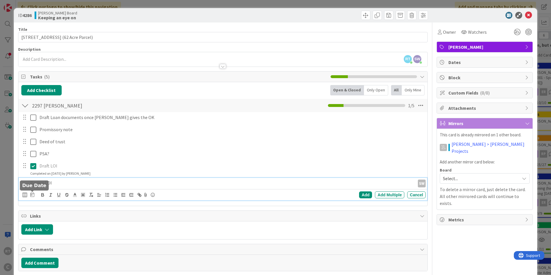
click at [31, 195] on icon at bounding box center [32, 194] width 4 height 5
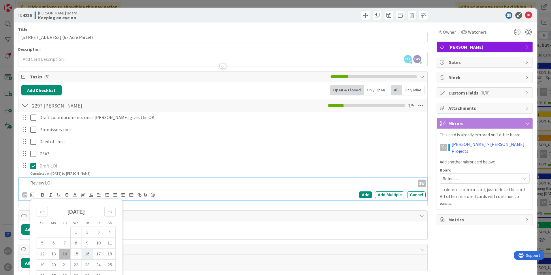
click at [91, 253] on td "16" at bounding box center [87, 254] width 11 height 11
type input "10/16/2025"
click at [366, 195] on div "Add" at bounding box center [365, 194] width 13 height 7
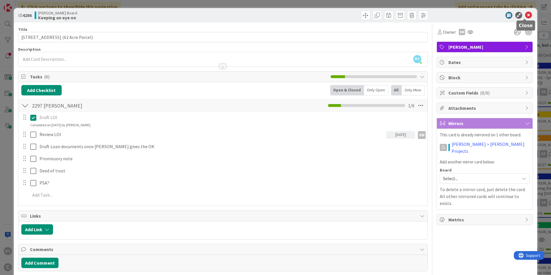
click at [525, 16] on icon at bounding box center [528, 15] width 7 height 7
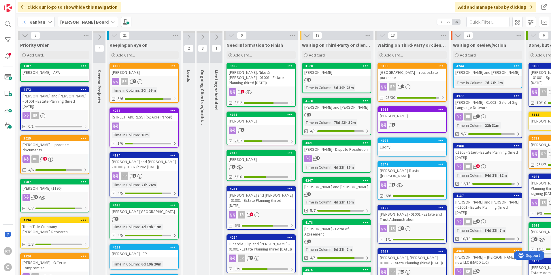
click at [40, 70] on div "Dowd - APA" at bounding box center [55, 72] width 68 height 7
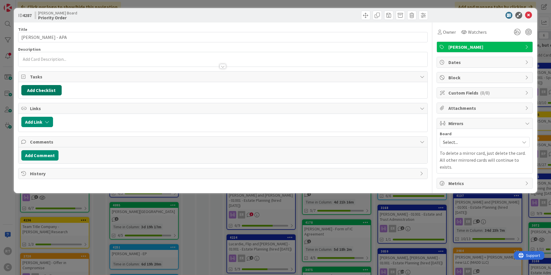
click at [51, 94] on button "Add Checklist" at bounding box center [41, 90] width 40 height 10
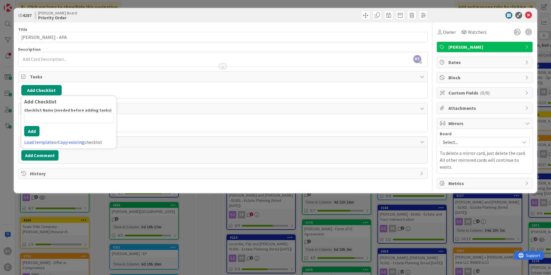
click at [332, 17] on div at bounding box center [325, 15] width 203 height 9
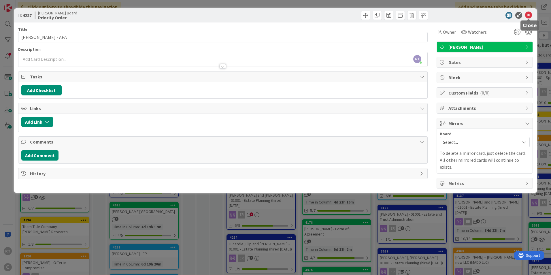
click at [528, 16] on icon at bounding box center [528, 15] width 7 height 7
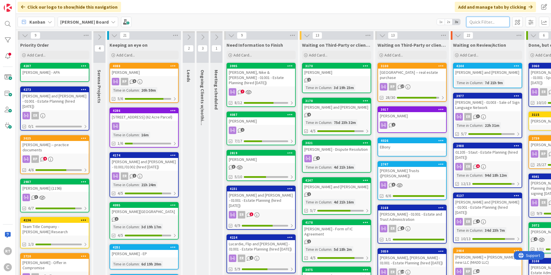
click at [493, 25] on input "text" at bounding box center [487, 22] width 43 height 10
click at [528, 22] on span at bounding box center [530, 22] width 10 height 10
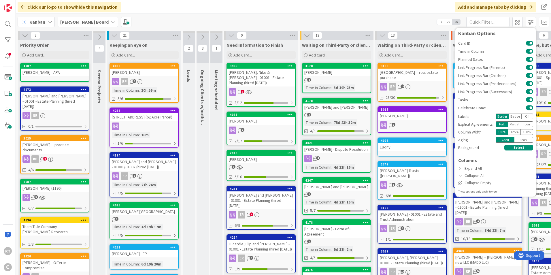
click at [129, 21] on div "Kanban Ryan's Board 1x 2x 3x Kanban Options Card ID Time in Column Planned Date…" at bounding box center [283, 22] width 535 height 16
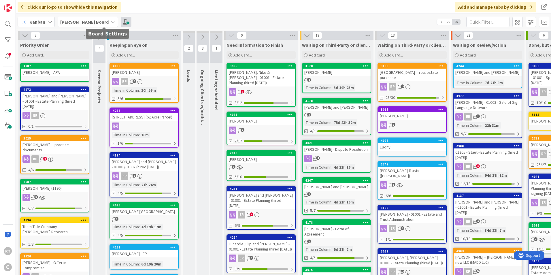
click at [121, 21] on span at bounding box center [126, 22] width 10 height 10
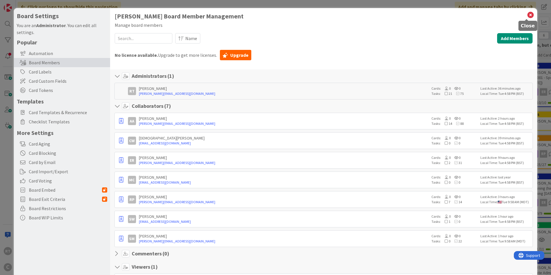
click at [526, 14] on icon at bounding box center [529, 15] width 7 height 8
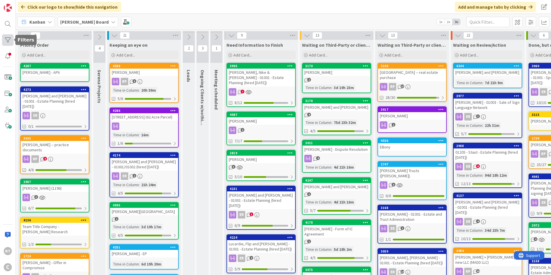
click at [5, 41] on div at bounding box center [8, 40] width 12 height 12
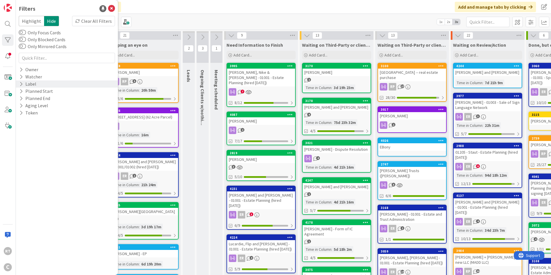
click at [22, 83] on icon at bounding box center [21, 84] width 4 height 5
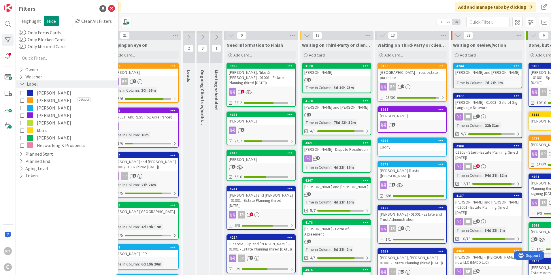
click at [22, 83] on icon at bounding box center [21, 84] width 5 height 5
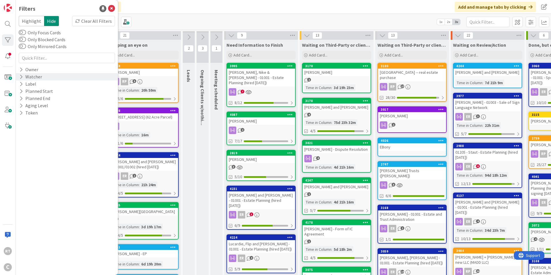
click at [22, 77] on icon at bounding box center [21, 76] width 4 height 5
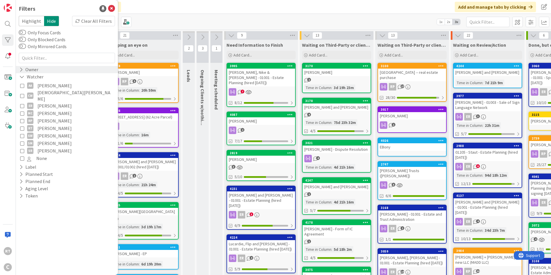
click at [23, 69] on icon at bounding box center [21, 69] width 4 height 5
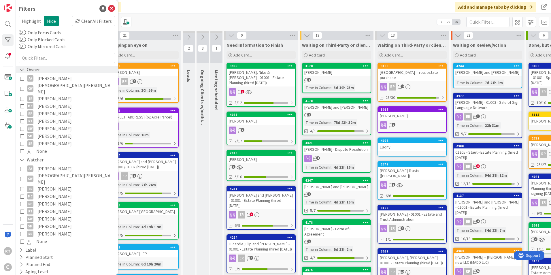
click at [23, 69] on icon at bounding box center [21, 69] width 5 height 5
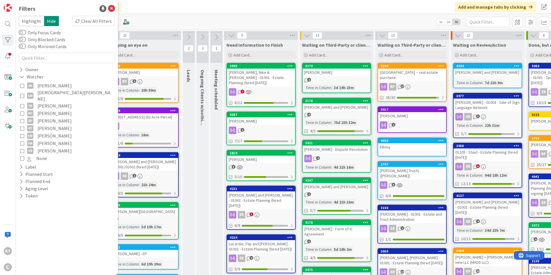
click at [22, 81] on div "AA Adrianna Auerhamer CW Christian Workman ER Ethan Rector MC Michael Cook RP R…" at bounding box center [67, 121] width 96 height 83
click at [22, 79] on icon at bounding box center [21, 76] width 5 height 5
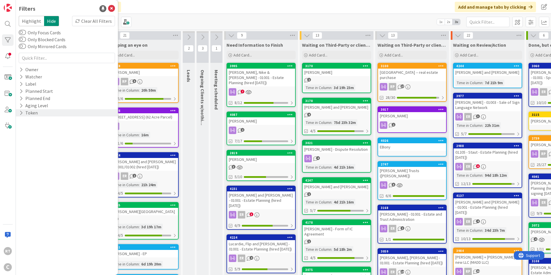
click at [21, 114] on icon at bounding box center [21, 112] width 4 height 5
click at [21, 114] on icon at bounding box center [21, 112] width 5 height 5
click at [22, 107] on icon at bounding box center [21, 105] width 4 height 5
click at [22, 107] on icon at bounding box center [21, 105] width 5 height 5
click at [24, 98] on div "Planned End" at bounding box center [35, 98] width 32 height 7
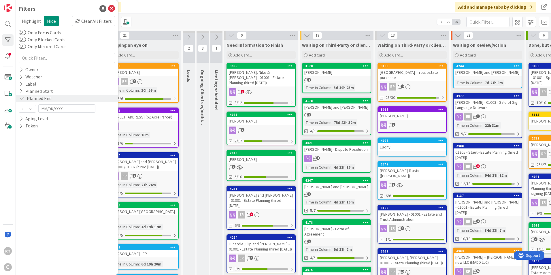
click at [24, 98] on icon at bounding box center [21, 98] width 5 height 5
click at [23, 91] on div "Planned Start" at bounding box center [36, 91] width 35 height 7
click at [23, 91] on icon at bounding box center [21, 91] width 5 height 5
click at [26, 82] on div "Label" at bounding box center [28, 83] width 18 height 7
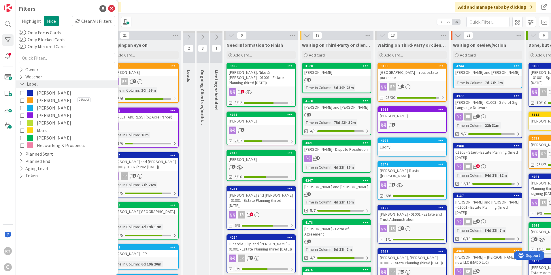
click at [26, 82] on div "Label" at bounding box center [29, 83] width 20 height 7
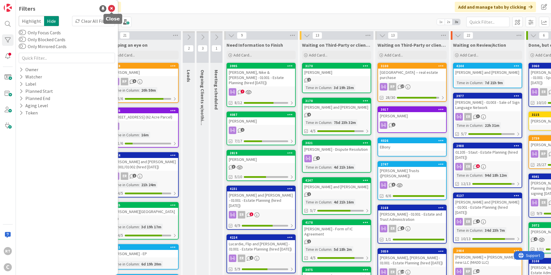
click at [112, 12] on body "RT C Filters Highlight Hide Clear All Filters Only Focus Cards Only Blocked Car…" at bounding box center [275, 137] width 551 height 275
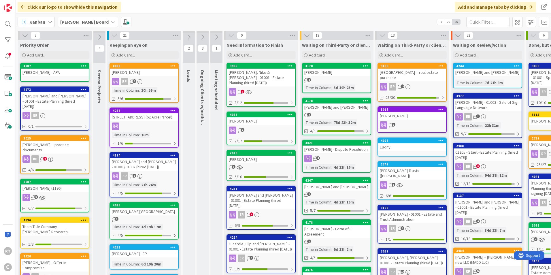
click at [80, 21] on b "[PERSON_NAME] Board" at bounding box center [84, 22] width 48 height 6
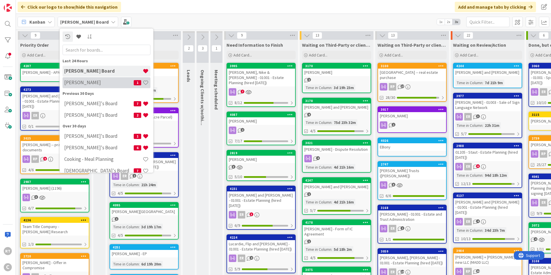
click at [75, 84] on h4 "Sam" at bounding box center [98, 82] width 69 height 6
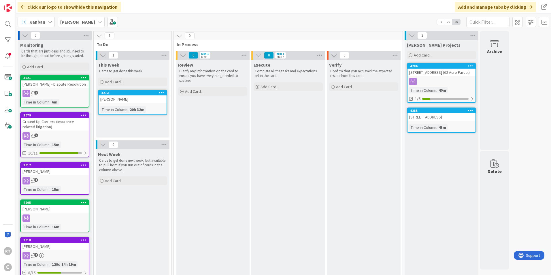
click at [69, 22] on div "Sam" at bounding box center [81, 22] width 47 height 10
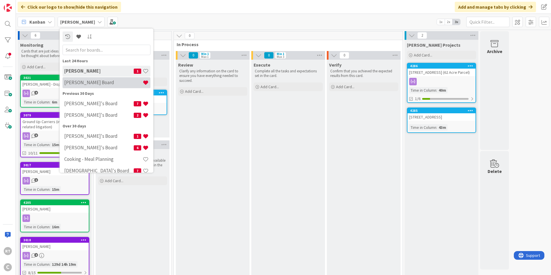
click at [90, 86] on div "[PERSON_NAME] Board" at bounding box center [106, 82] width 88 height 11
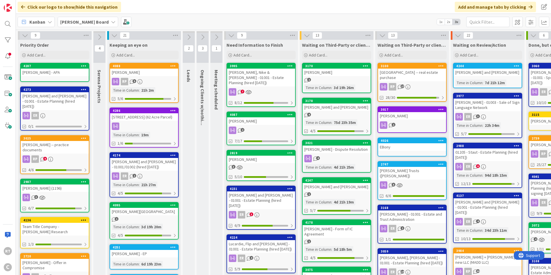
click at [76, 27] on div "[PERSON_NAME] Board" at bounding box center [88, 22] width 60 height 10
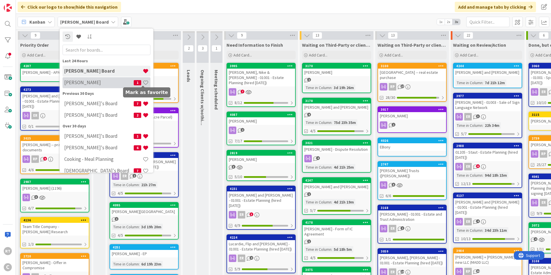
click at [144, 84] on span at bounding box center [146, 82] width 6 height 6
click at [186, 16] on div "Kanban Ryan's Board Last 24 Hours Ryan's Board Sam 1 Previous 30 Days Richard's…" at bounding box center [283, 22] width 535 height 16
